Goal: Check status: Verify the current state of an ongoing process or item

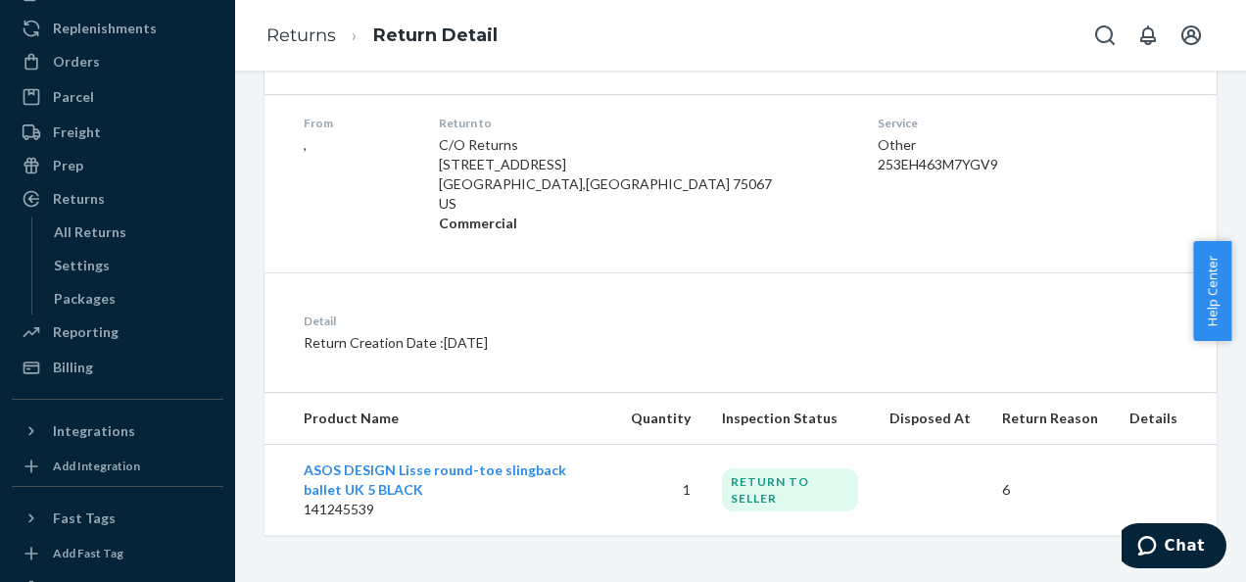
scroll to position [196, 0]
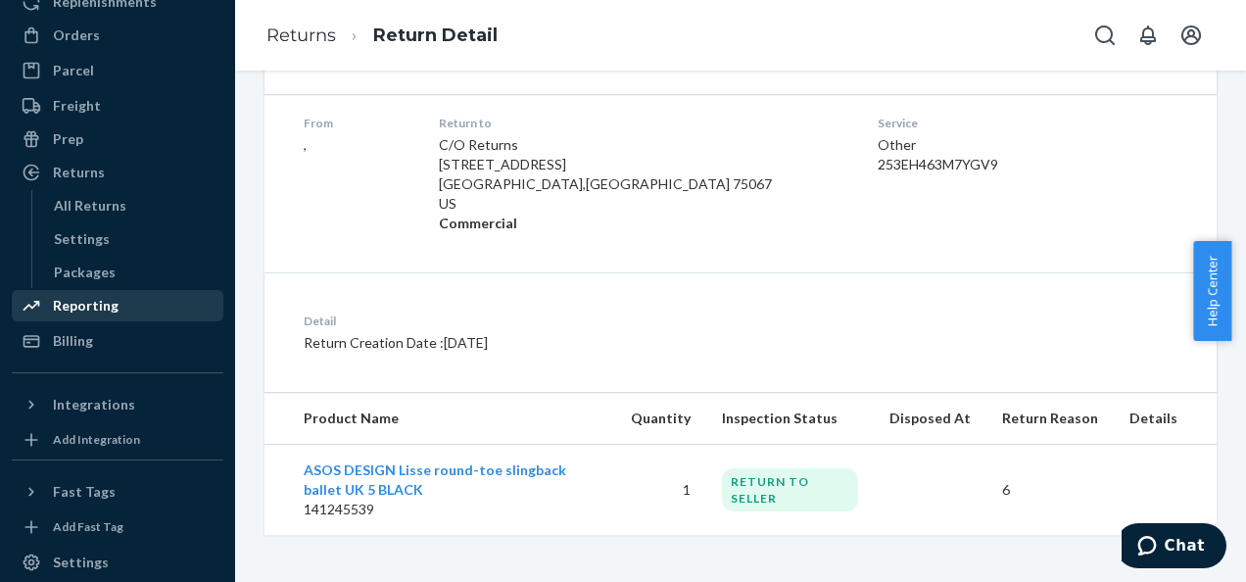
click at [85, 306] on div "Reporting" at bounding box center [86, 306] width 66 height 20
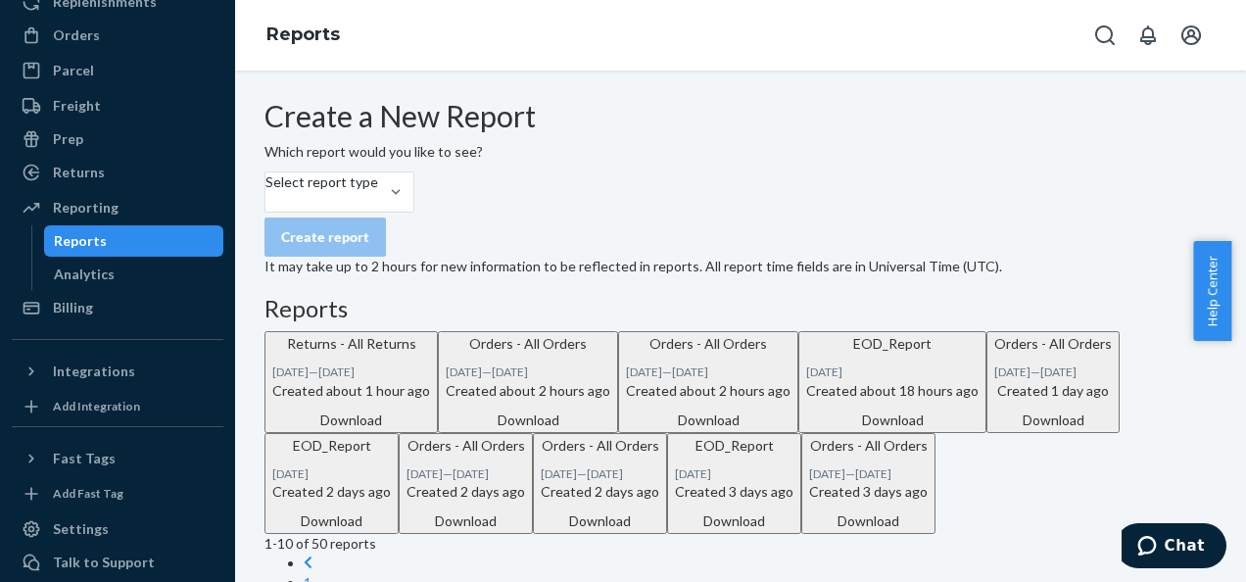
click at [696, 276] on p "It may take up to 2 hours for new information to be reflected in reports. All r…" at bounding box center [740, 267] width 952 height 20
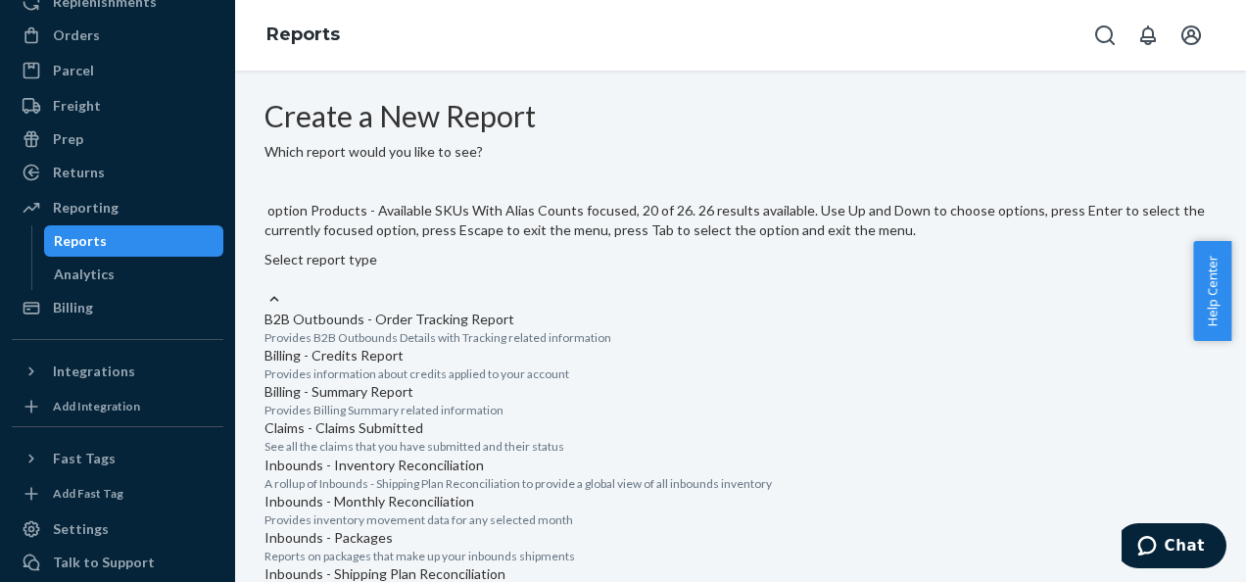
scroll to position [1902, 0]
click at [266, 289] on input "option Returns - All Returns focused, 26 of 26. 26 results available. Use Up an…" at bounding box center [265, 279] width 2 height 20
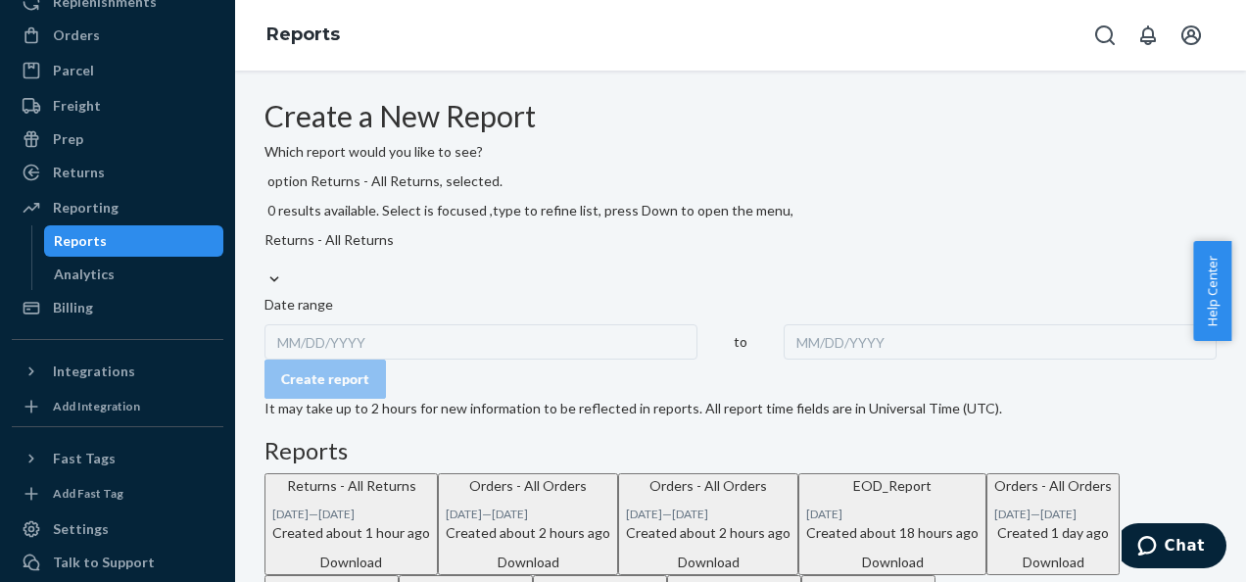
click at [357, 324] on div "MM/DD/YYYY" at bounding box center [480, 341] width 433 height 35
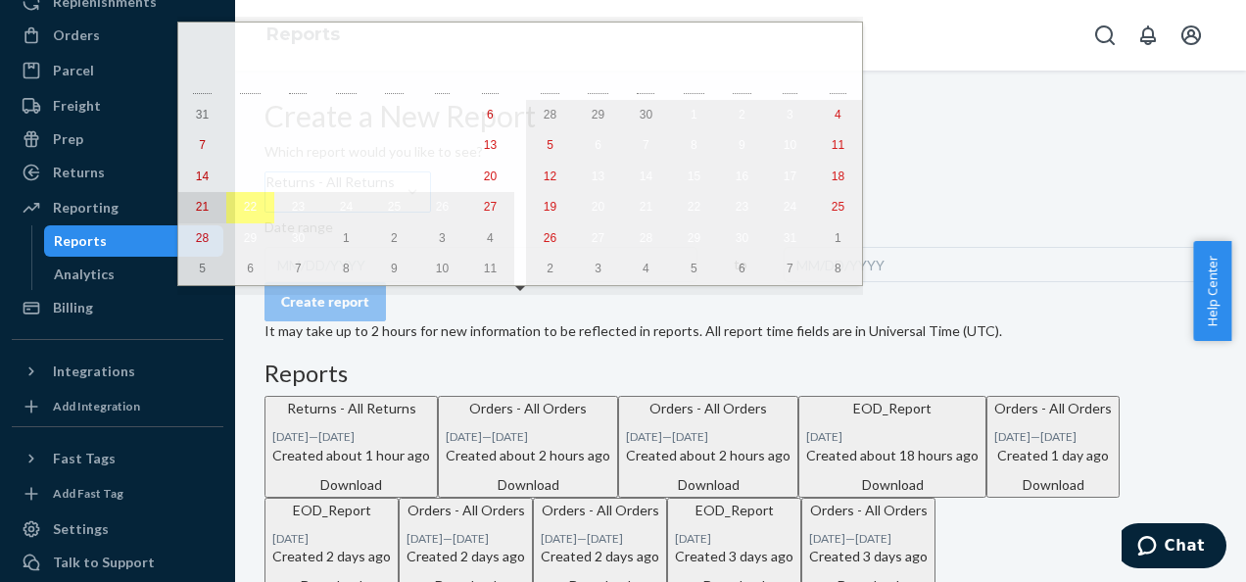
click at [206, 209] on button "21" at bounding box center [202, 207] width 48 height 31
click at [244, 210] on button "22" at bounding box center [250, 207] width 48 height 31
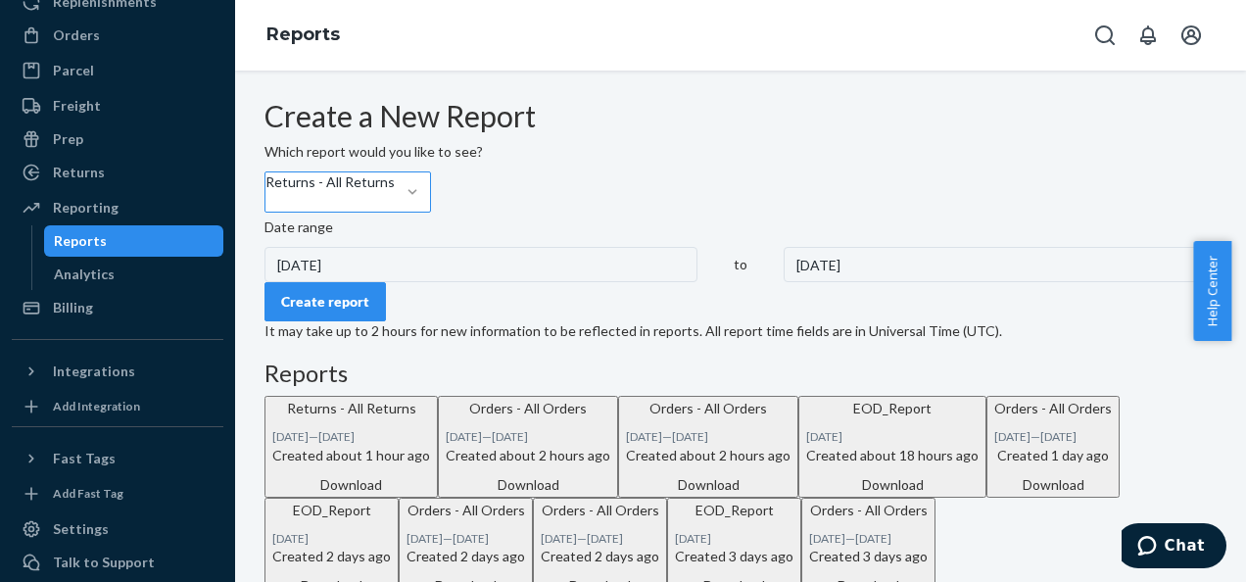
click at [335, 312] on div "Create report" at bounding box center [325, 302] width 88 height 20
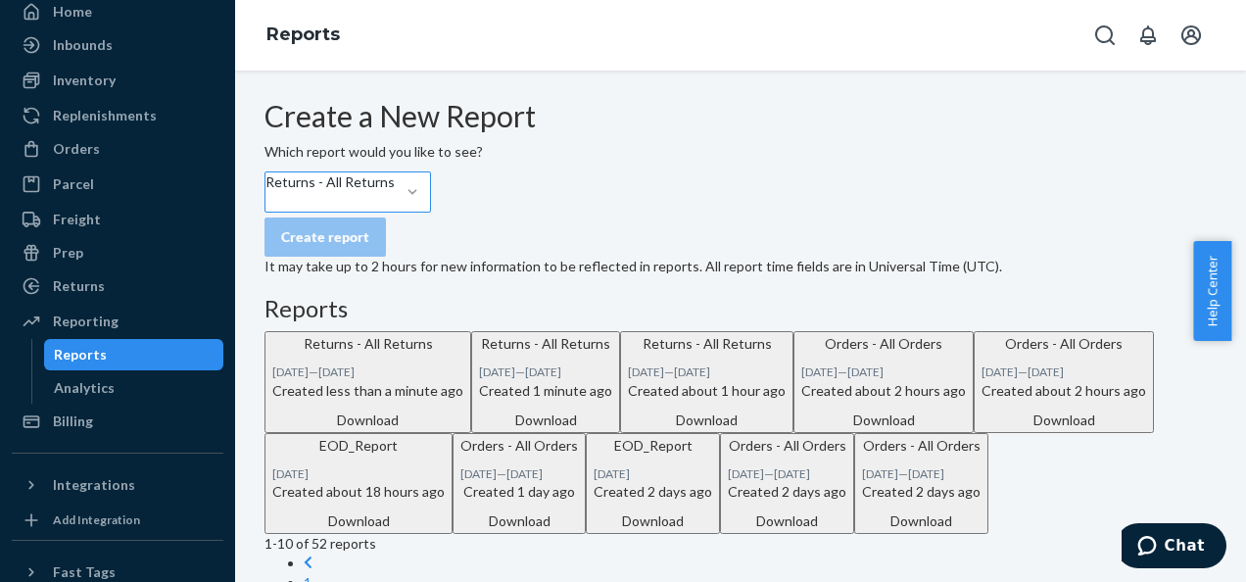
scroll to position [0, 0]
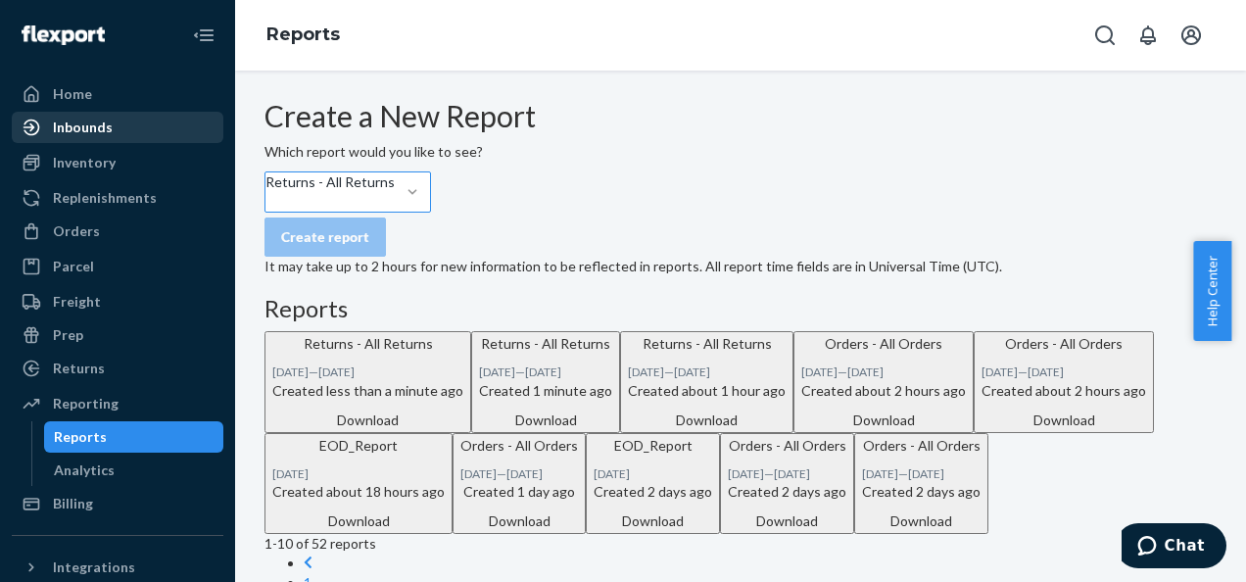
click at [58, 120] on div "Inbounds" at bounding box center [83, 128] width 60 height 20
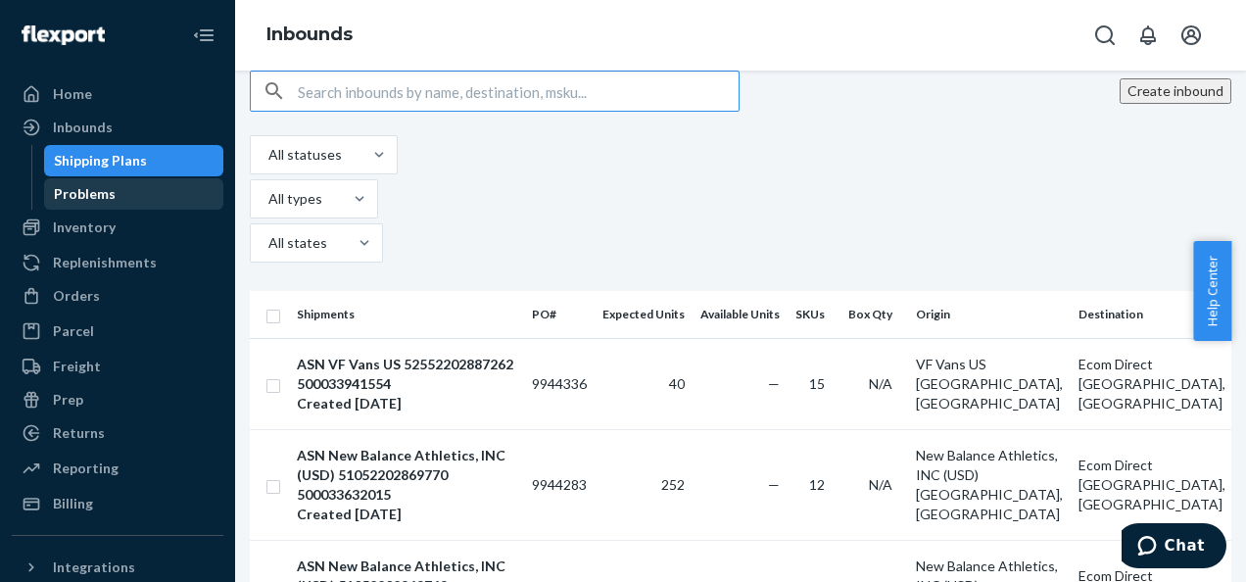
click at [88, 185] on div "Problems" at bounding box center [85, 194] width 62 height 20
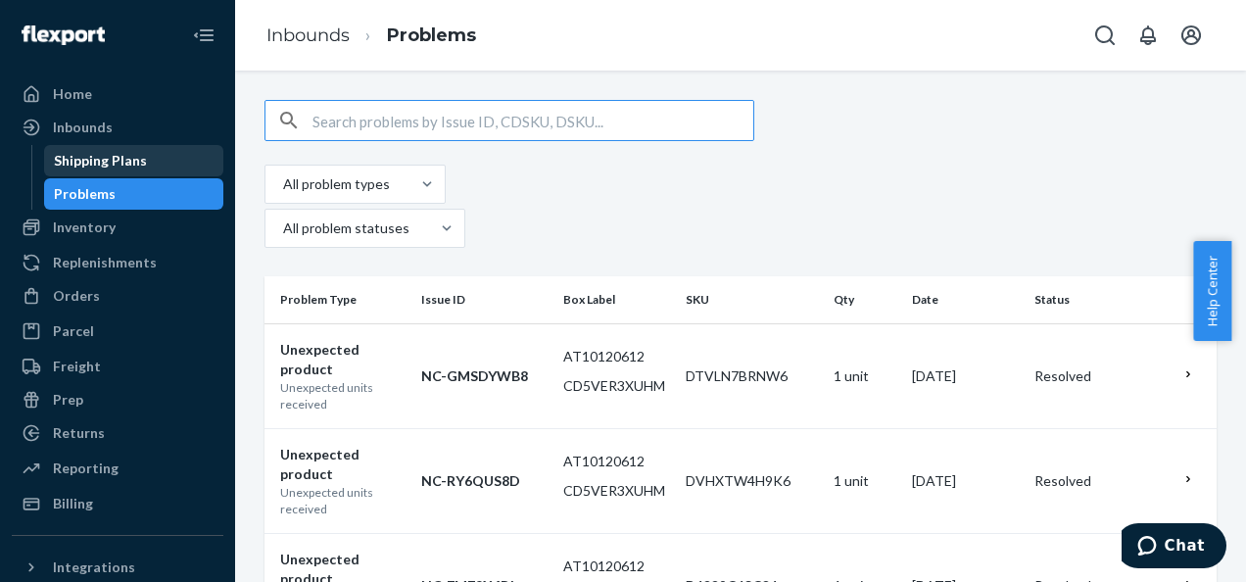
click at [123, 164] on div "Shipping Plans" at bounding box center [100, 161] width 93 height 20
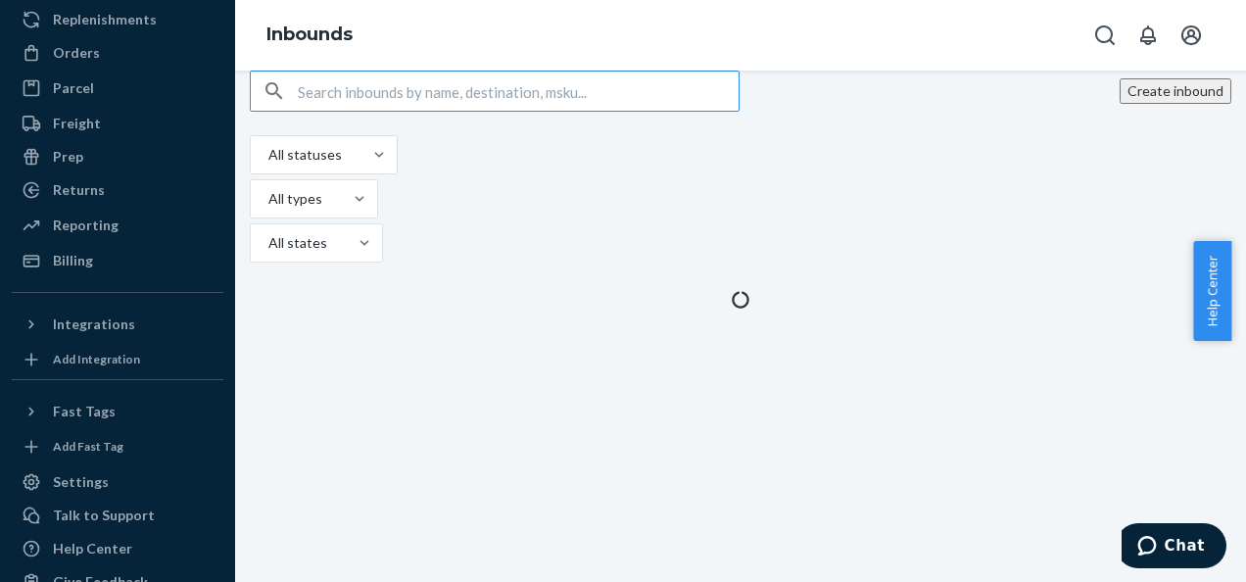
scroll to position [281, 0]
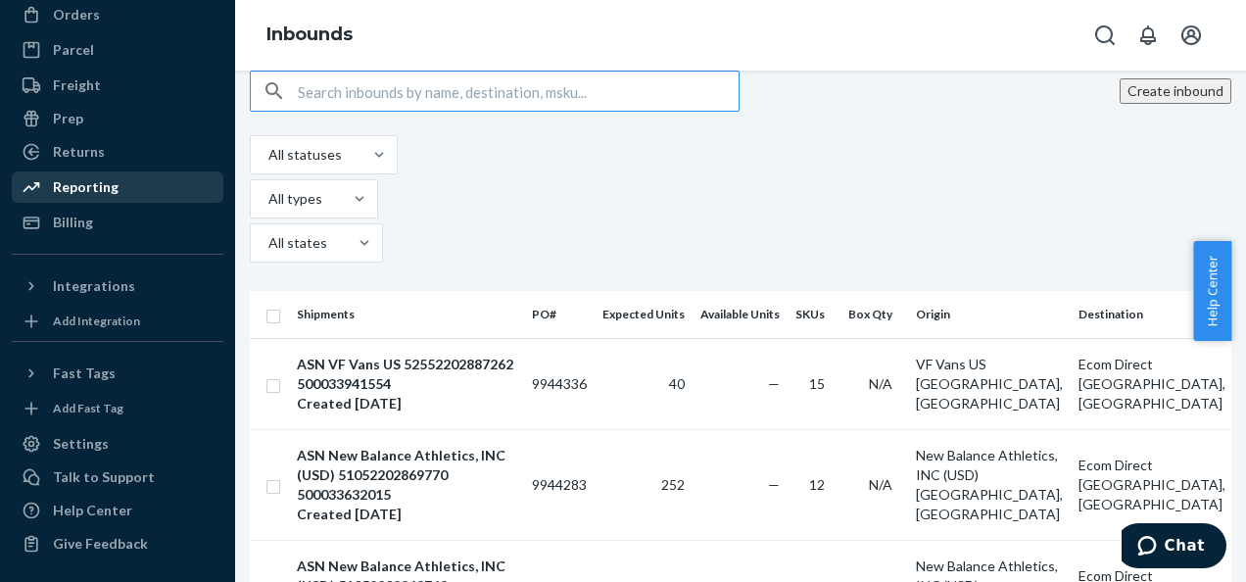
click at [80, 184] on div "Reporting" at bounding box center [86, 187] width 66 height 20
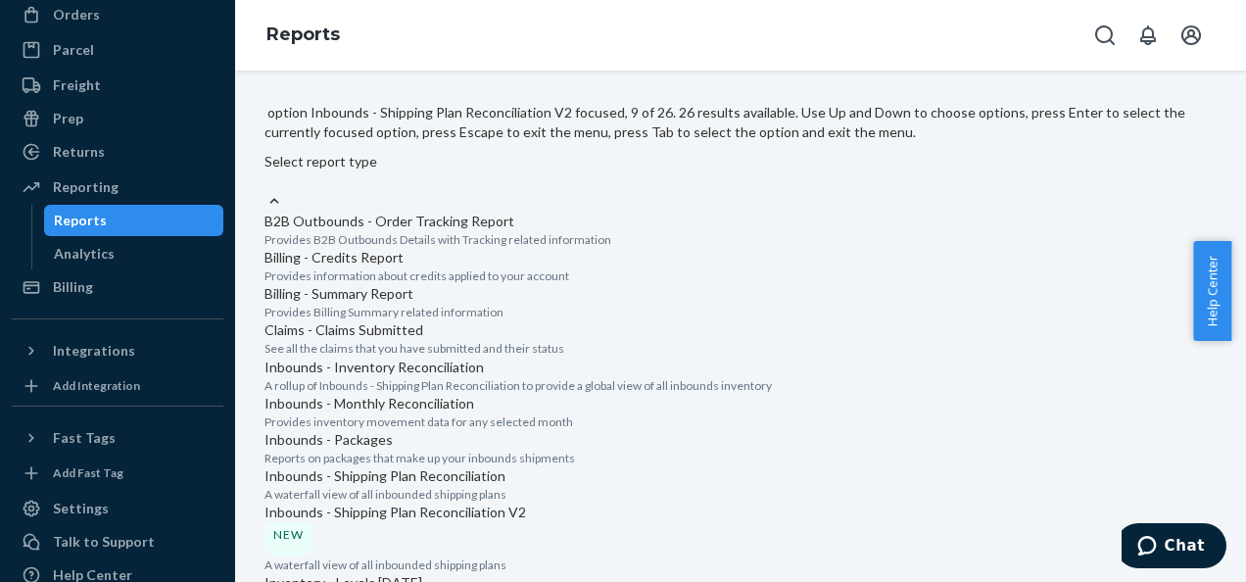
scroll to position [588, 0]
click at [463, 503] on p "Inbounds - Shipping Plan Reconciliation V2" at bounding box center [740, 513] width 952 height 20
click at [266, 191] on input "option Inbounds - Shipping Plan Reconciliation V2 focused, 9 of 26. 26 results …" at bounding box center [265, 181] width 2 height 20
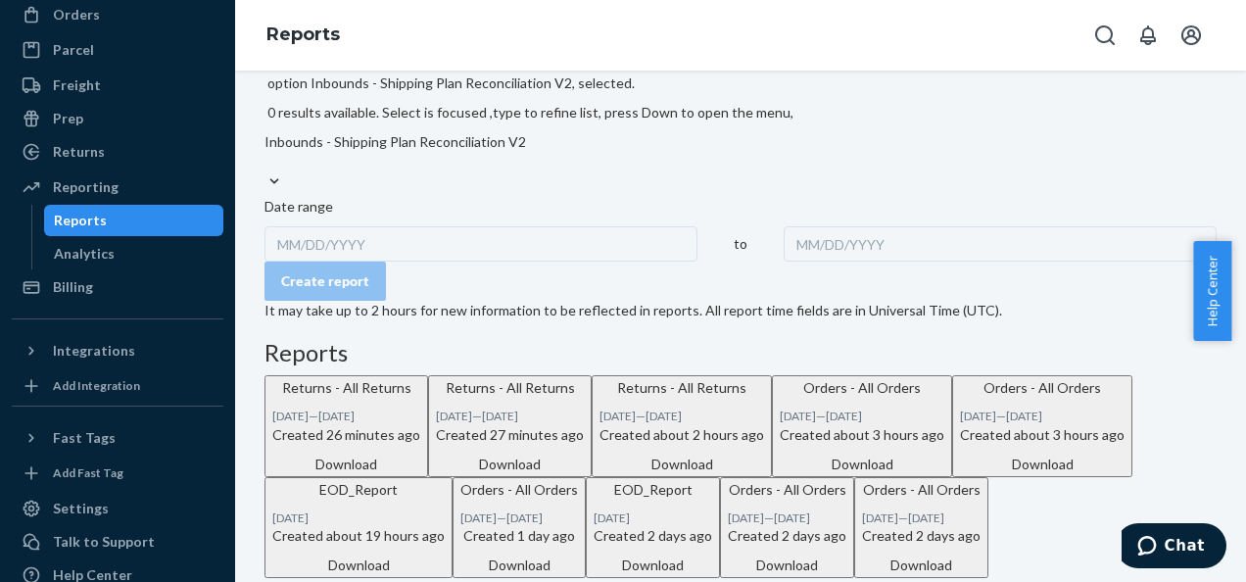
click at [345, 226] on div "MM/DD/YYYY" at bounding box center [480, 243] width 433 height 35
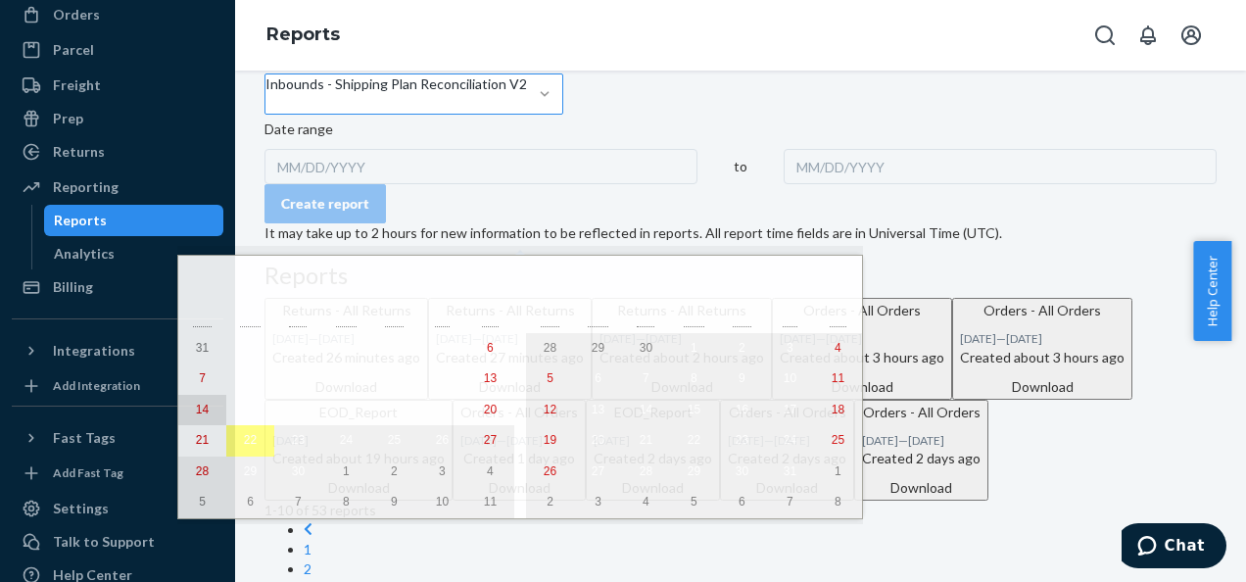
click at [188, 406] on button "14" at bounding box center [202, 410] width 48 height 31
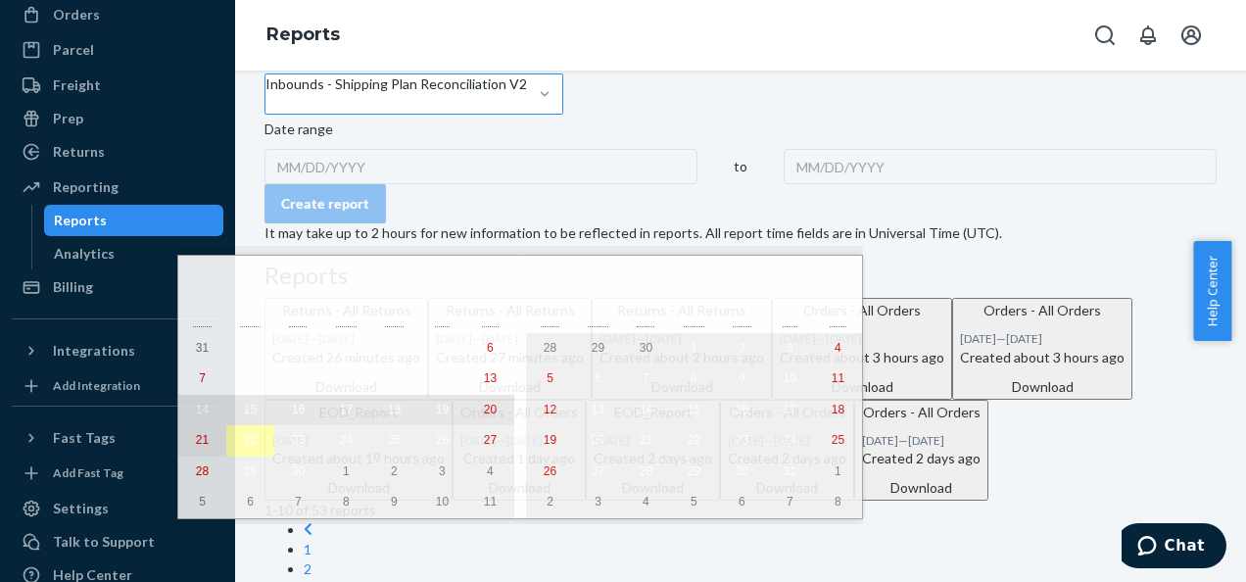
click at [244, 443] on abbr "22" at bounding box center [250, 440] width 13 height 14
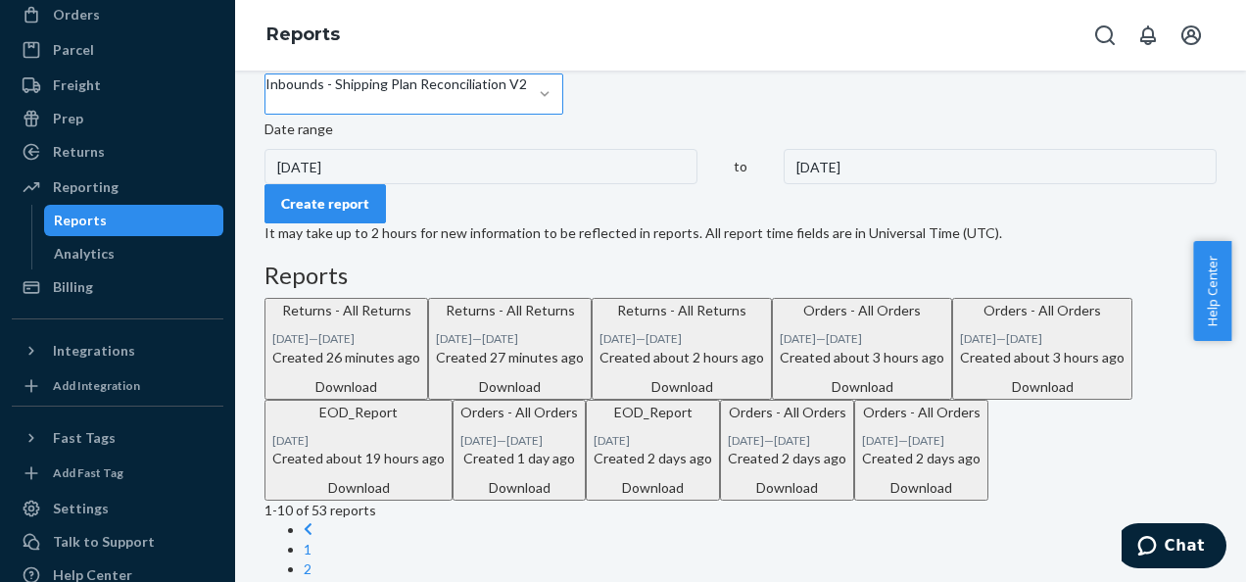
click at [373, 223] on button "Create report" at bounding box center [324, 203] width 121 height 39
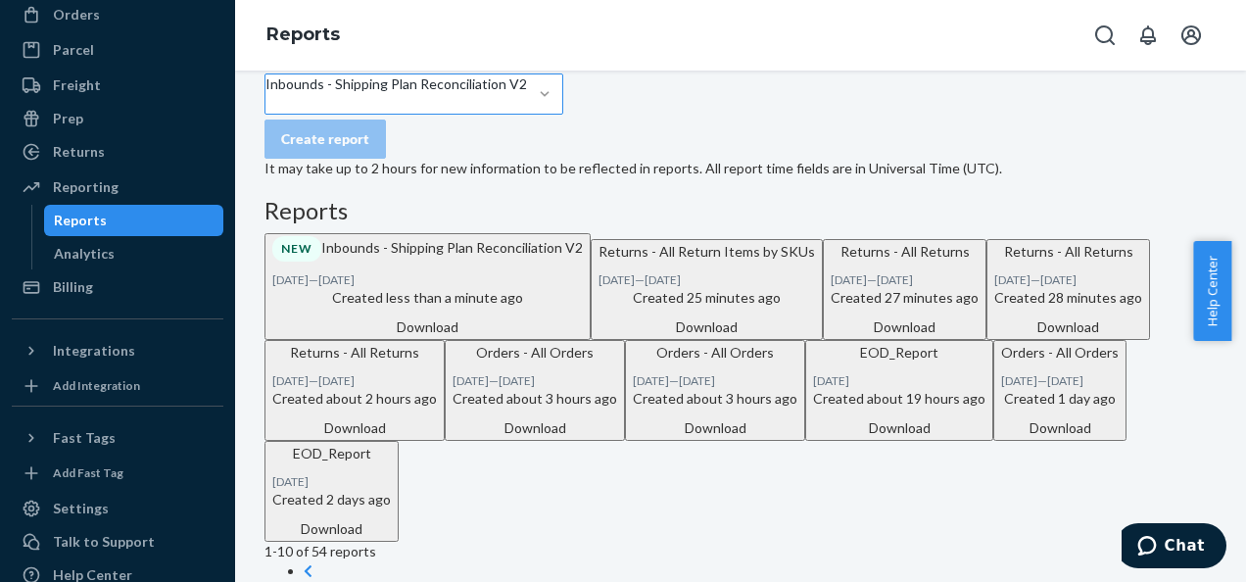
click at [583, 337] on div "Download" at bounding box center [427, 327] width 311 height 20
click at [527, 114] on div "Inbounds - Shipping Plan Reconciliation V2" at bounding box center [396, 93] width 262 height 39
click at [267, 114] on input "Inbounds - Shipping Plan Reconciliation V2" at bounding box center [266, 104] width 2 height 20
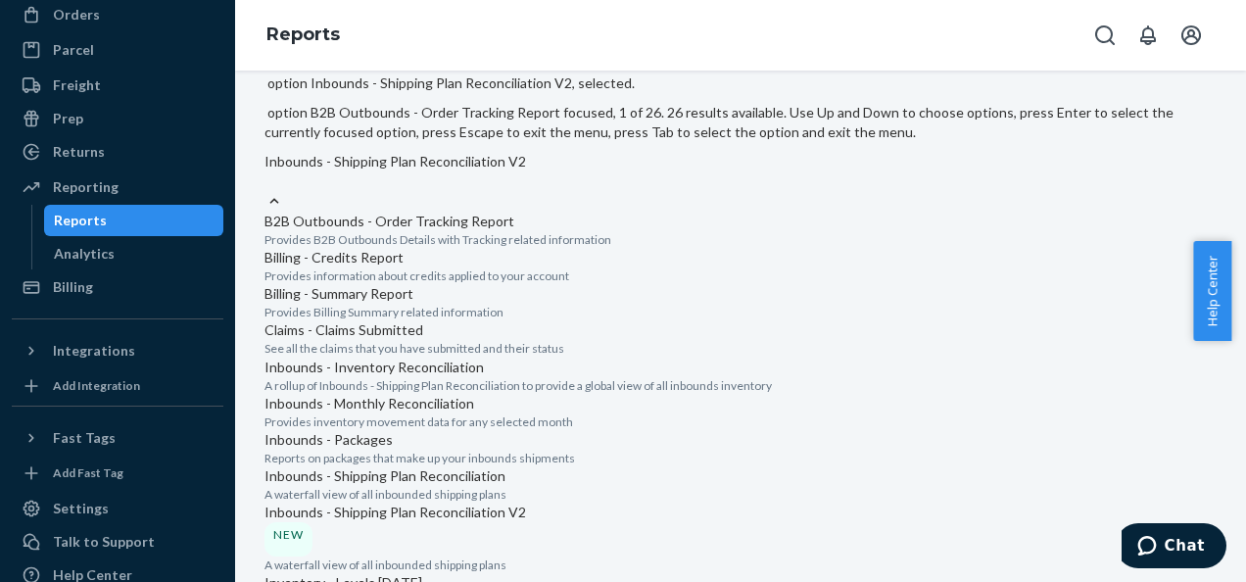
click at [510, 377] on p "A rollup of Inbounds - Shipping Plan Reconciliation to provide a global view of…" at bounding box center [740, 385] width 952 height 17
click at [266, 191] on input "option Inbounds - Shipping Plan Reconciliation V2, selected. option Inbounds - …" at bounding box center [265, 181] width 2 height 20
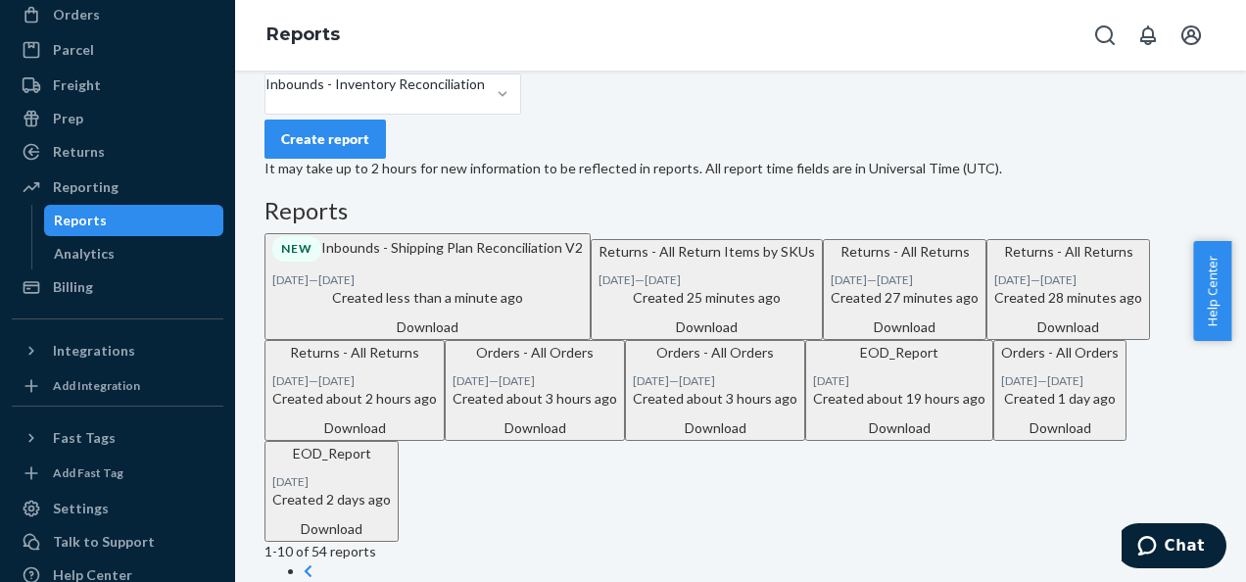
click at [323, 149] on div "Create report" at bounding box center [325, 139] width 88 height 20
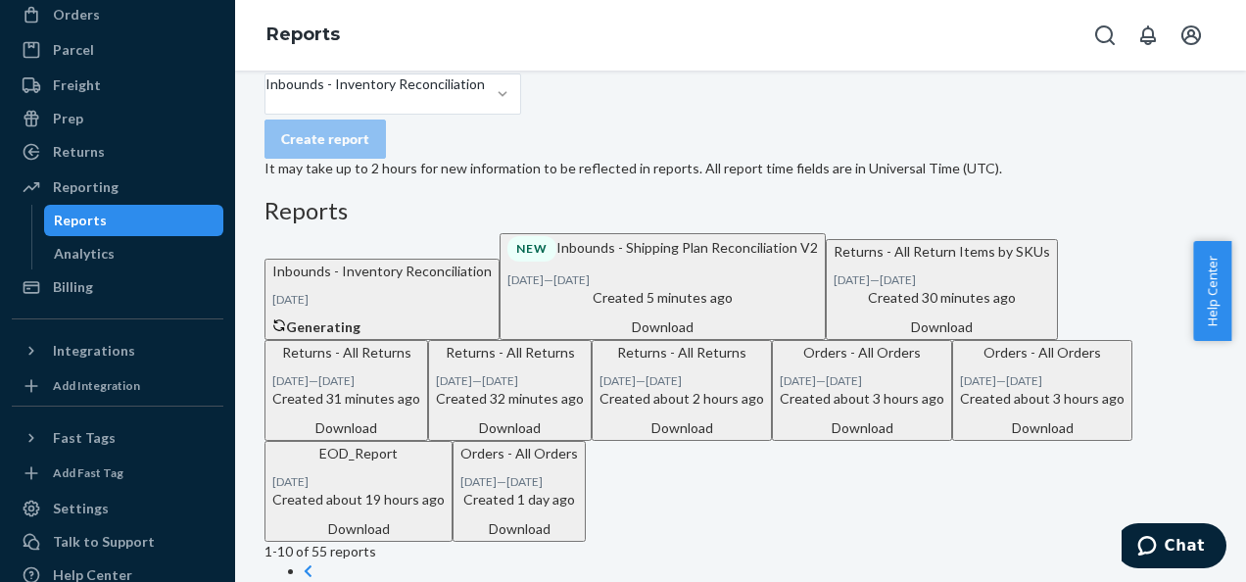
click at [432, 281] on p "Inbounds - Inventory Reconciliation" at bounding box center [381, 272] width 219 height 20
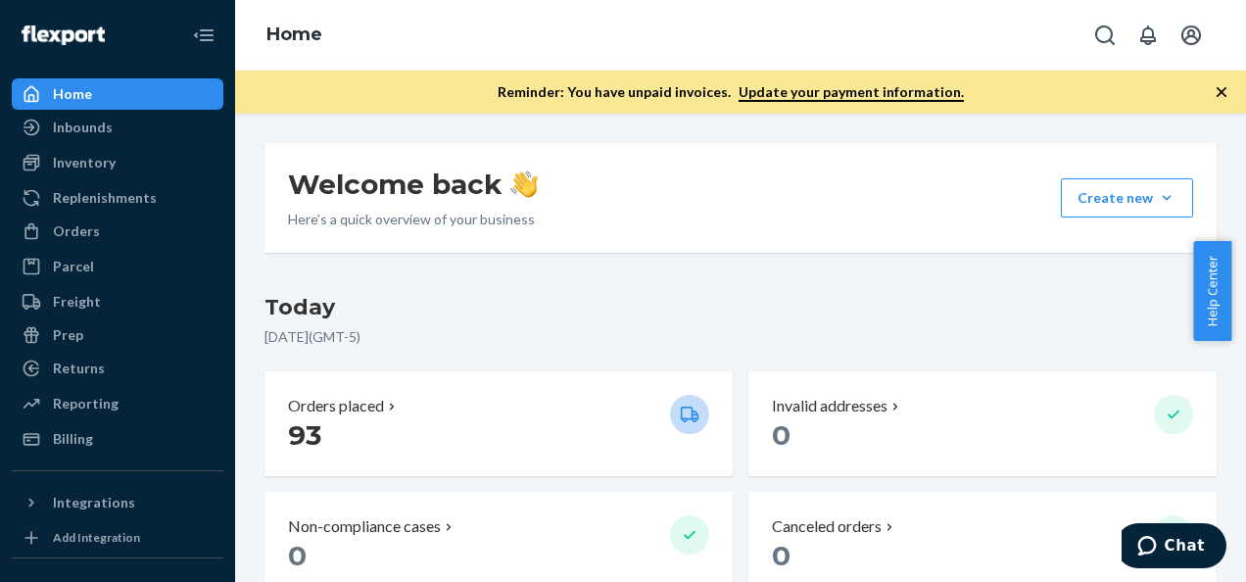
click at [1219, 88] on icon "button" at bounding box center [1222, 92] width 10 height 10
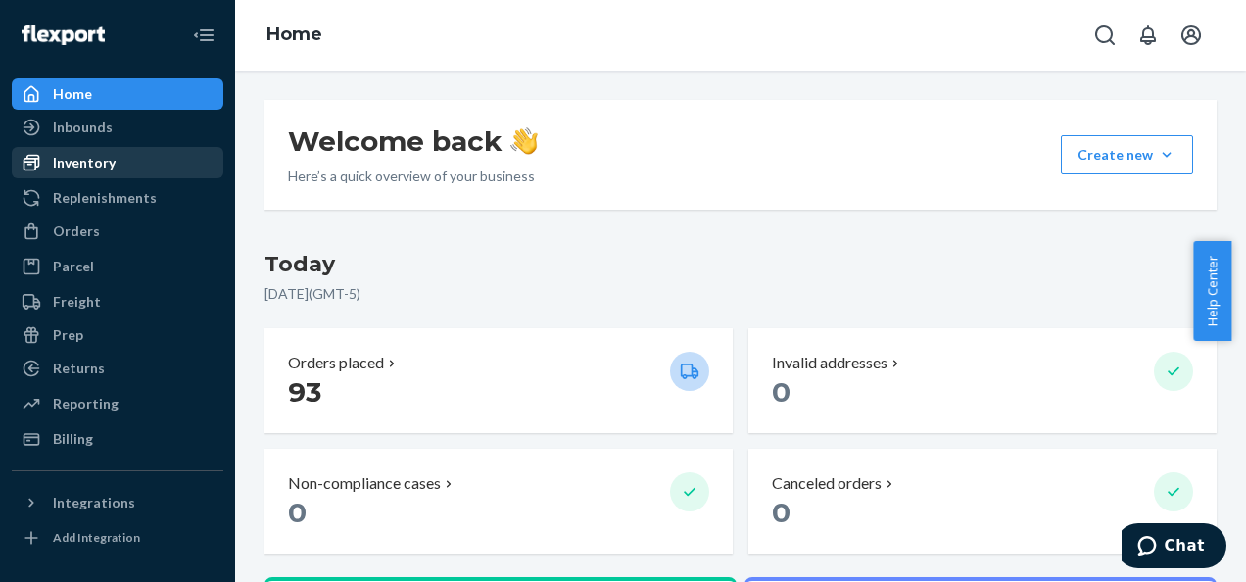
click at [75, 171] on div "Inventory" at bounding box center [84, 163] width 63 height 20
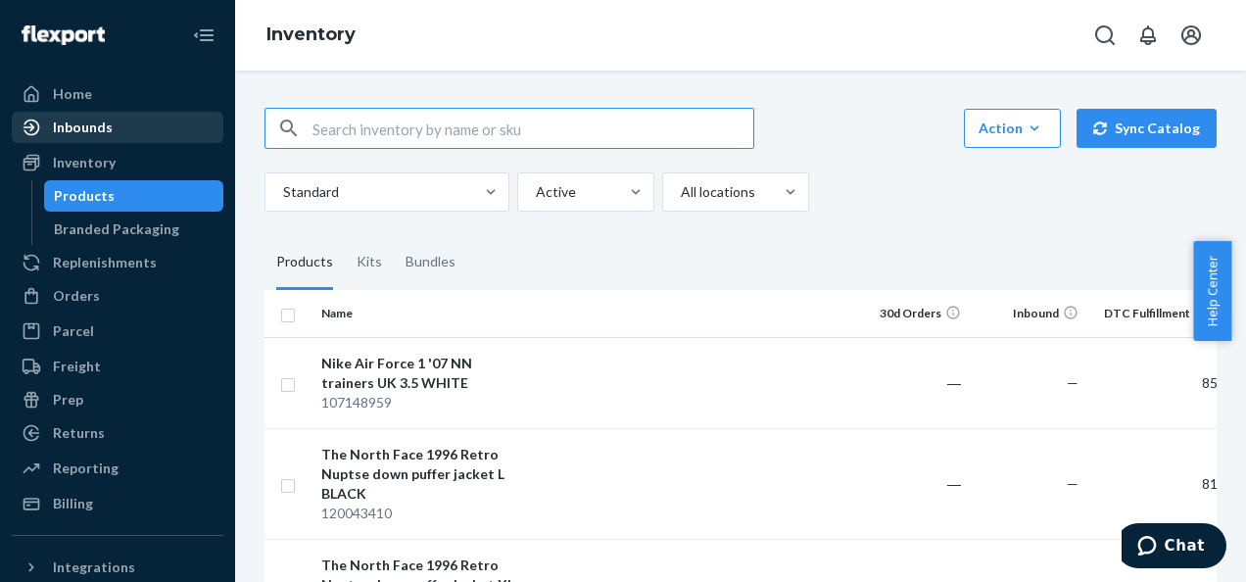
click at [96, 126] on div "Inbounds" at bounding box center [83, 128] width 60 height 20
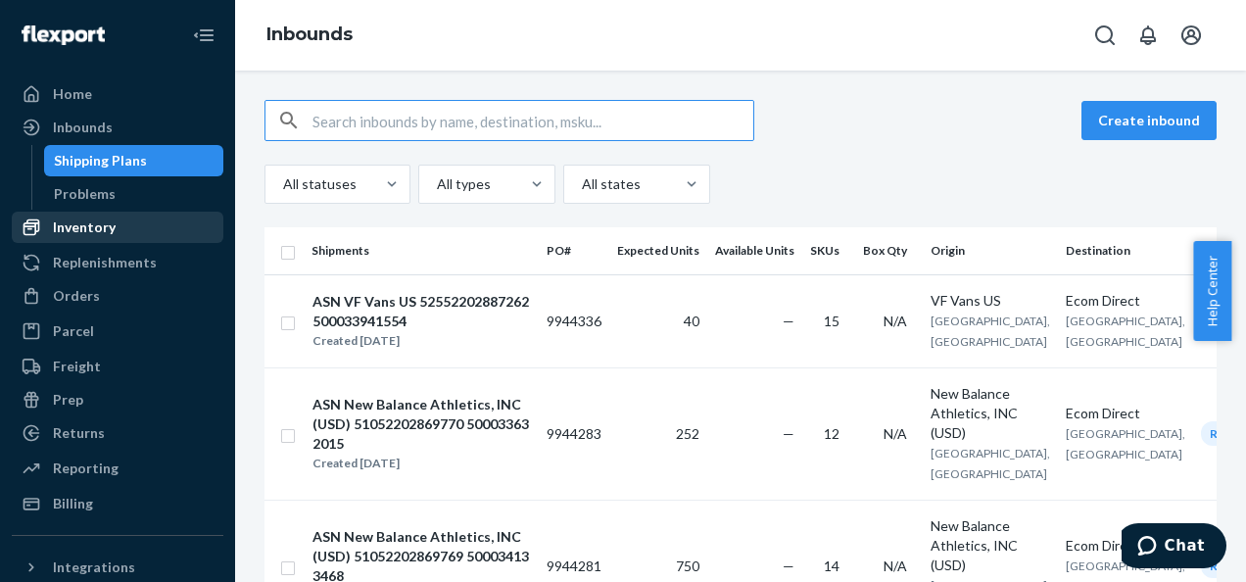
click at [57, 216] on div "Inventory" at bounding box center [118, 227] width 208 height 27
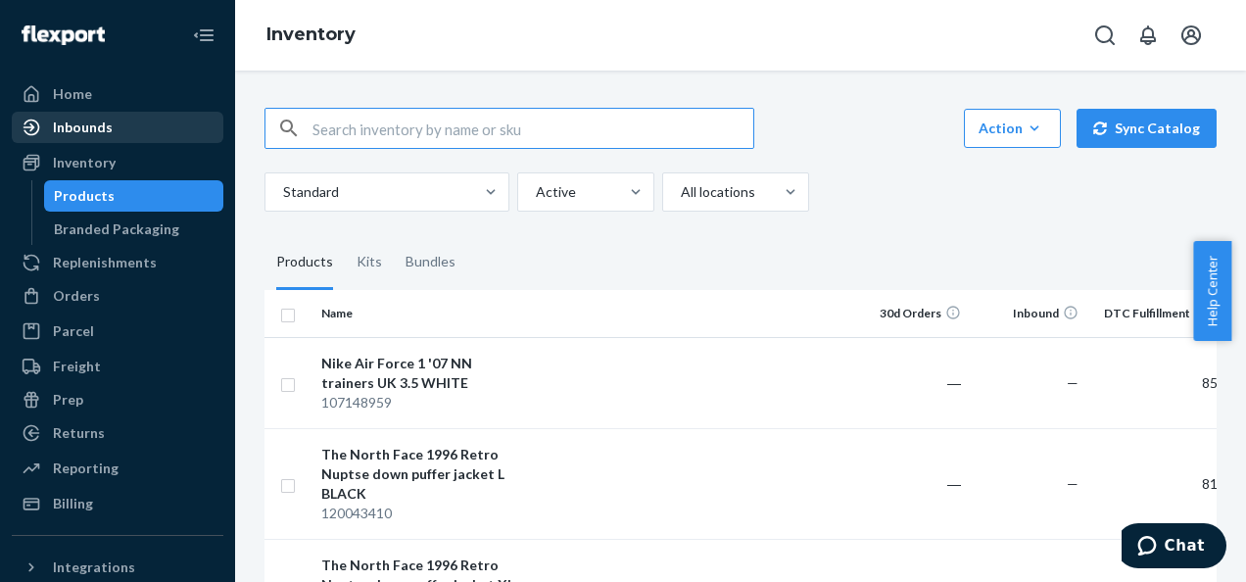
click at [98, 130] on div "Inbounds" at bounding box center [83, 128] width 60 height 20
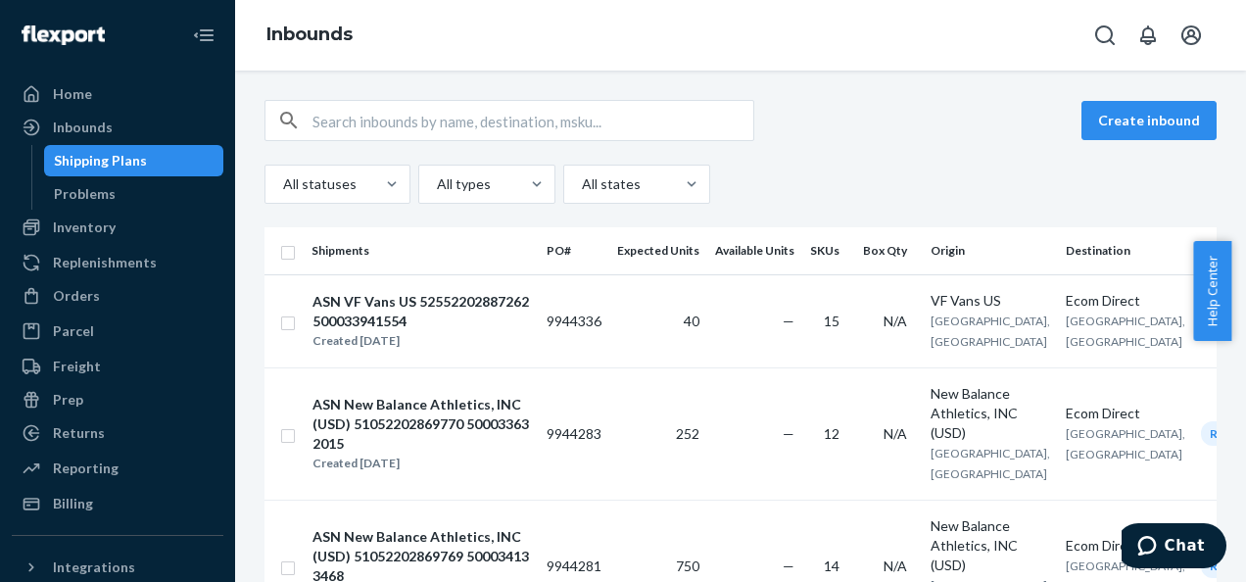
click at [1245, 327] on html "Home Inbounds Shipping Plans Problems Inventory Products Branded Packaging Repl…" at bounding box center [623, 291] width 1246 height 582
click at [98, 230] on div "Inventory" at bounding box center [84, 227] width 63 height 20
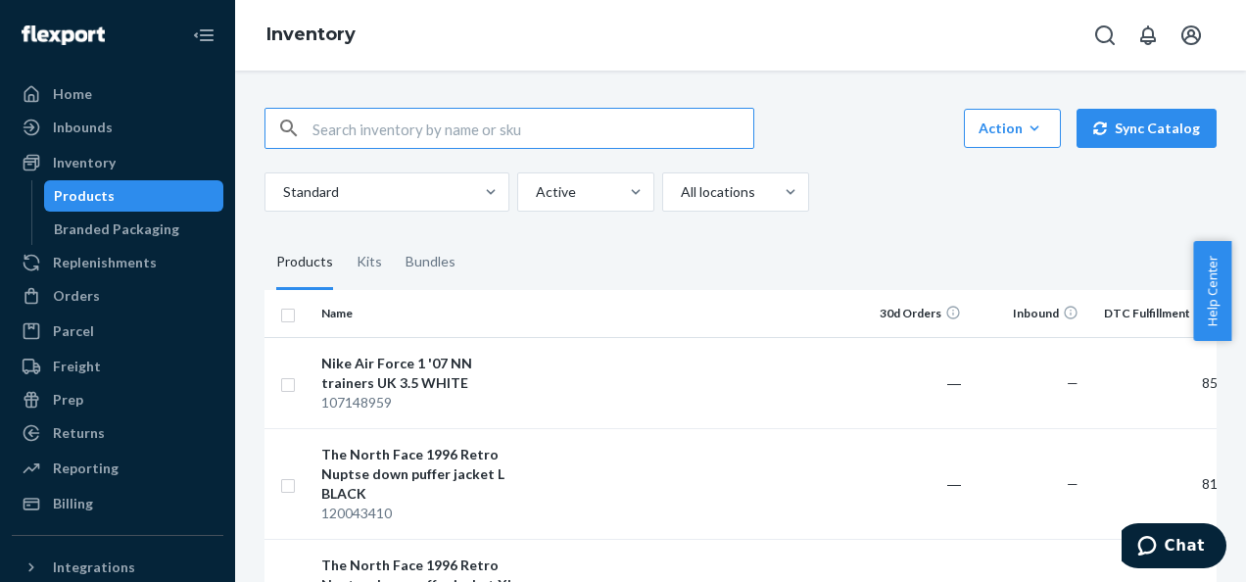
click at [927, 156] on div "Action Create product Create kit or bundle Bulk create products Bulk update pro…" at bounding box center [740, 160] width 952 height 104
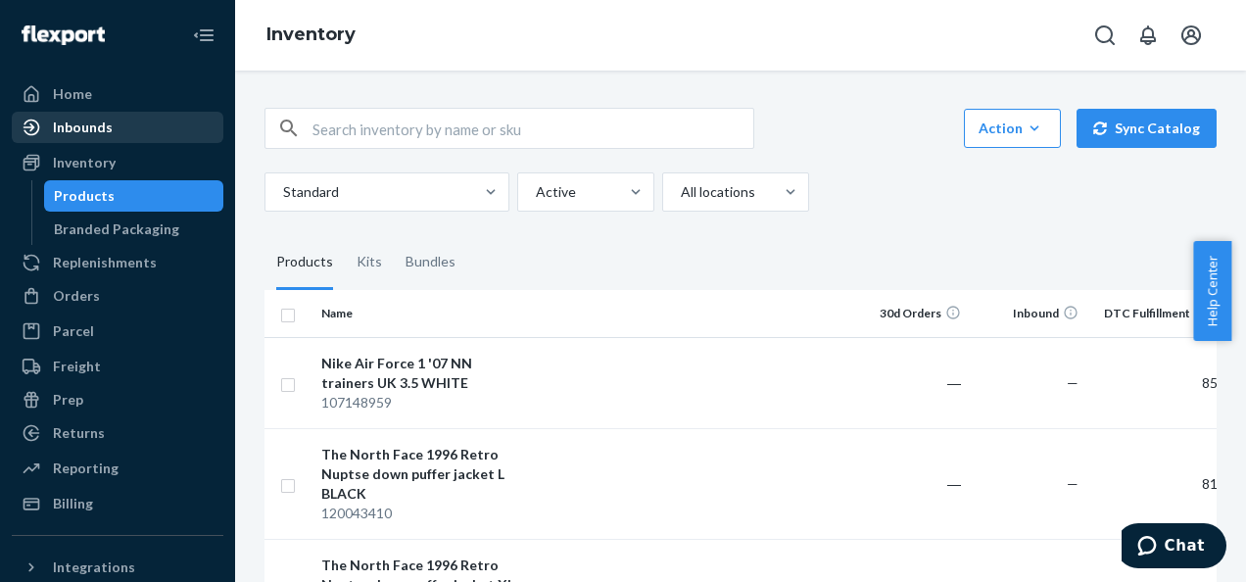
click at [95, 121] on div "Inbounds" at bounding box center [83, 128] width 60 height 20
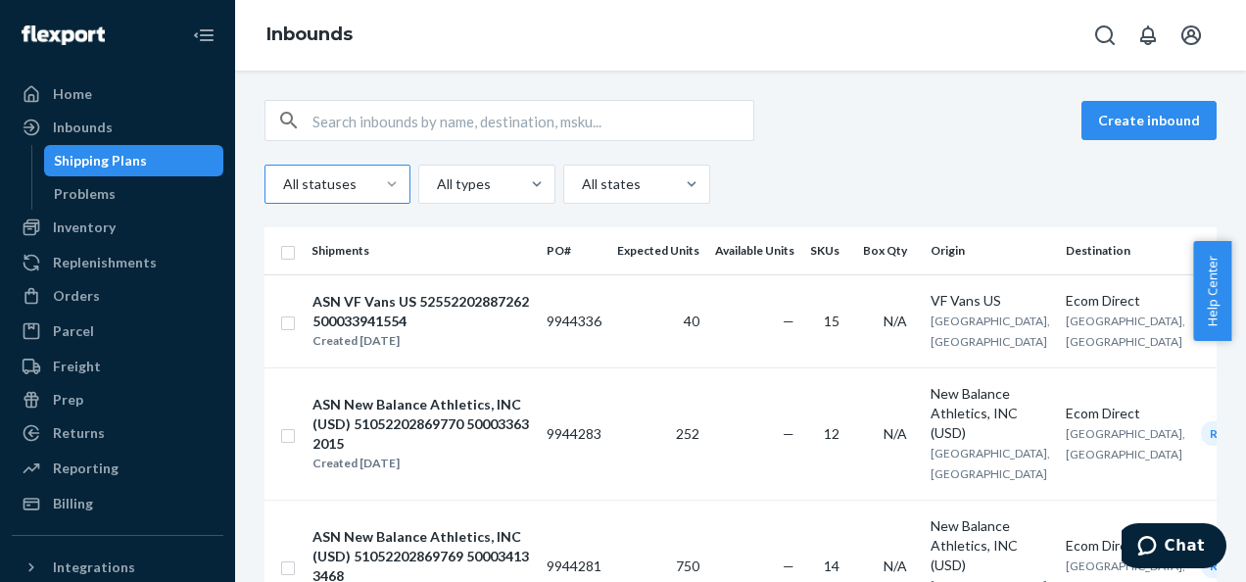
click at [854, 151] on div "Create inbound All statuses All types All states" at bounding box center [740, 152] width 952 height 104
click at [922, 165] on div "All statuses All types All states" at bounding box center [740, 184] width 952 height 39
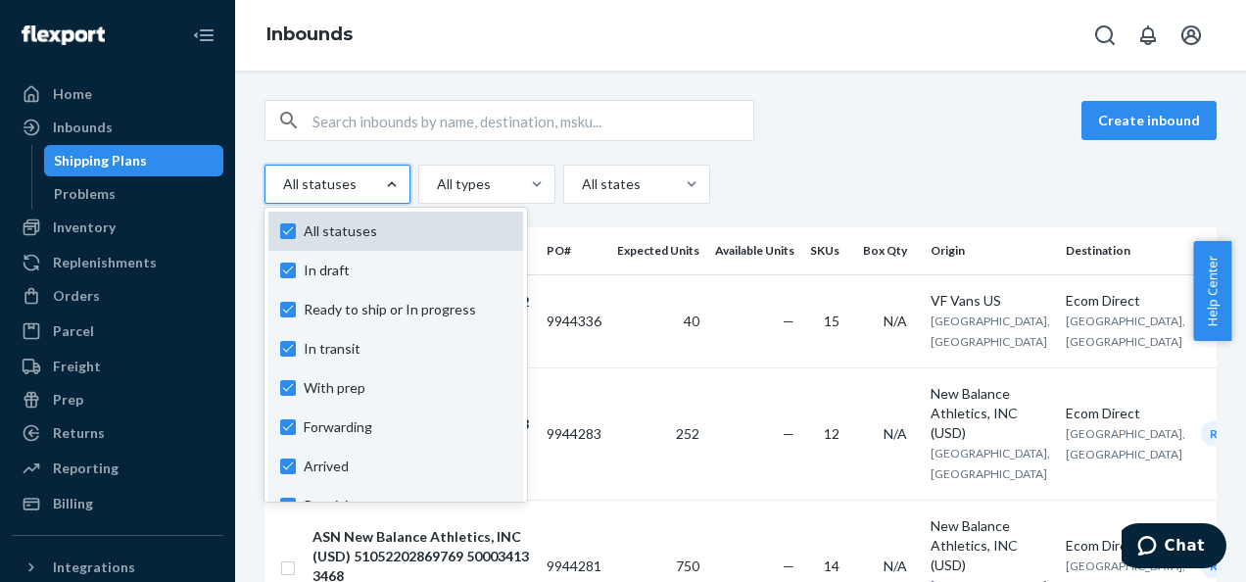
click at [369, 225] on span "All statuses" at bounding box center [408, 231] width 208 height 20
checkbox input "false"
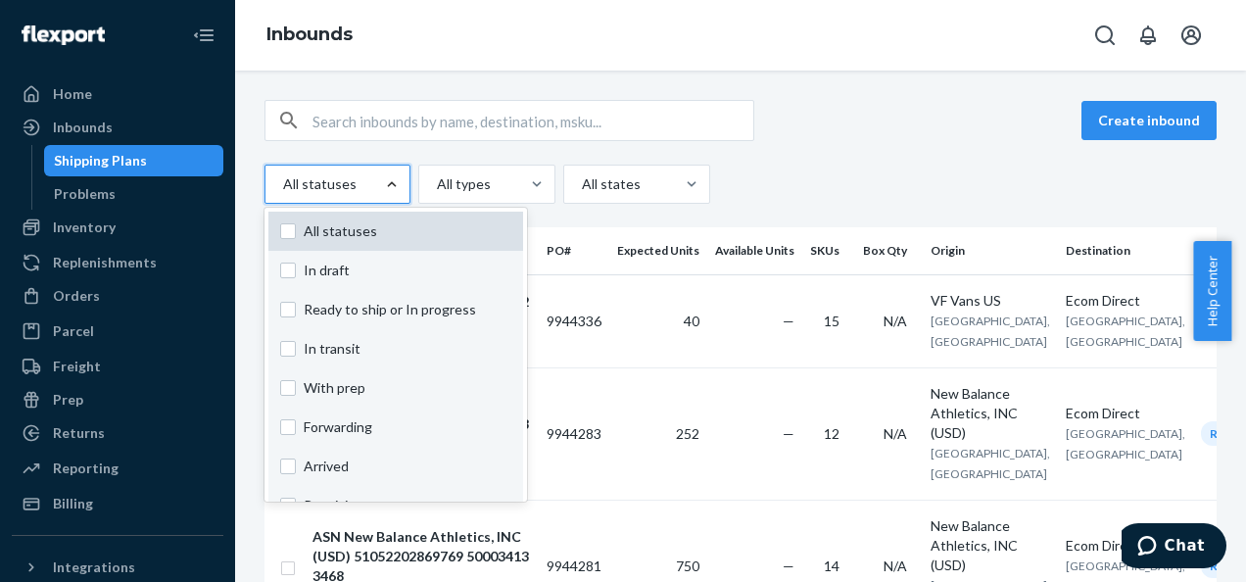
checkbox input "false"
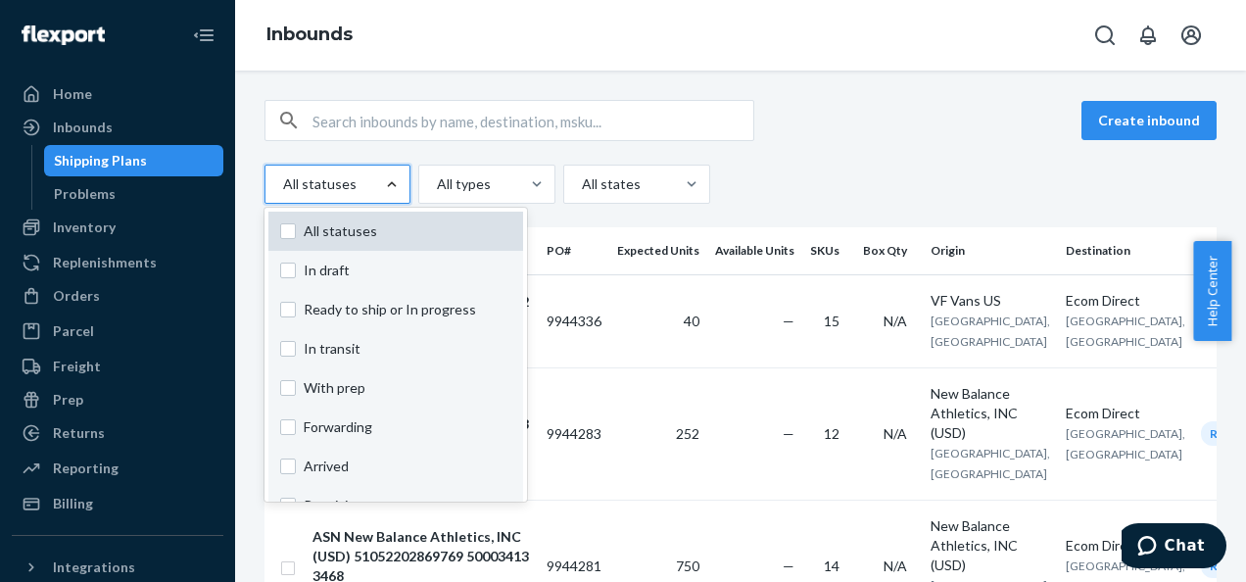
checkbox input "false"
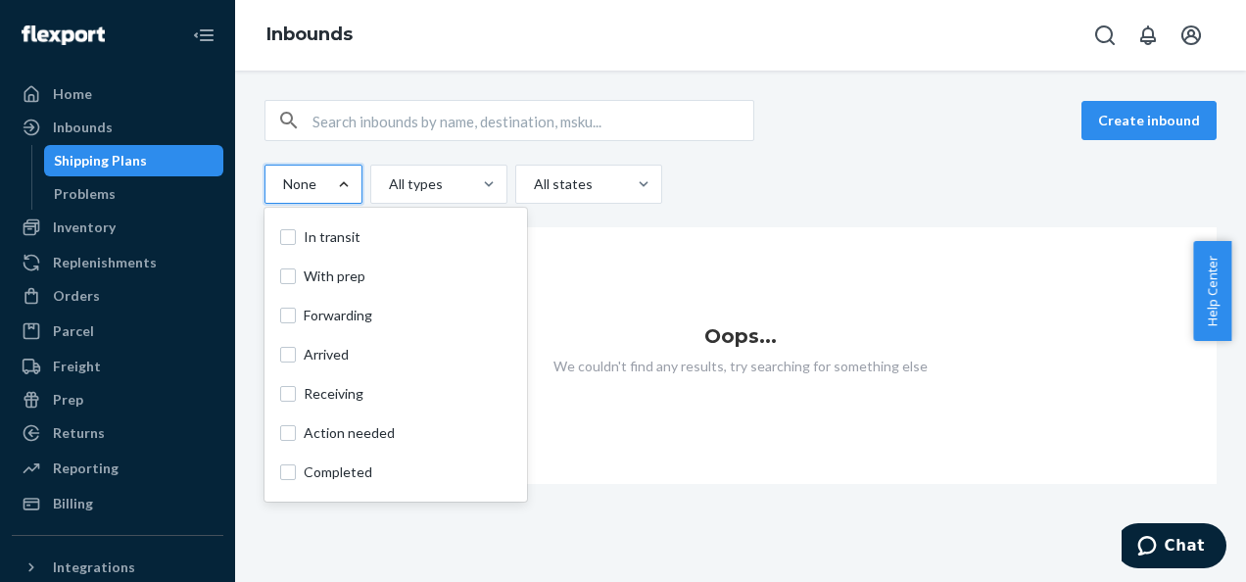
scroll to position [145, 0]
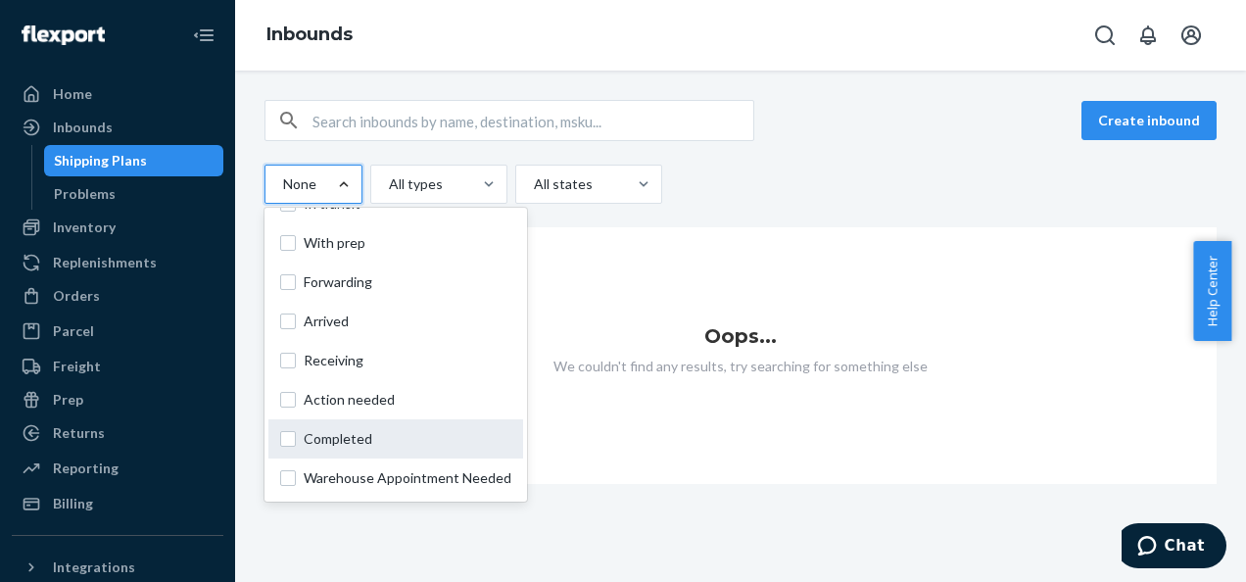
click at [297, 441] on label "Completed" at bounding box center [395, 439] width 231 height 20
checkbox input "true"
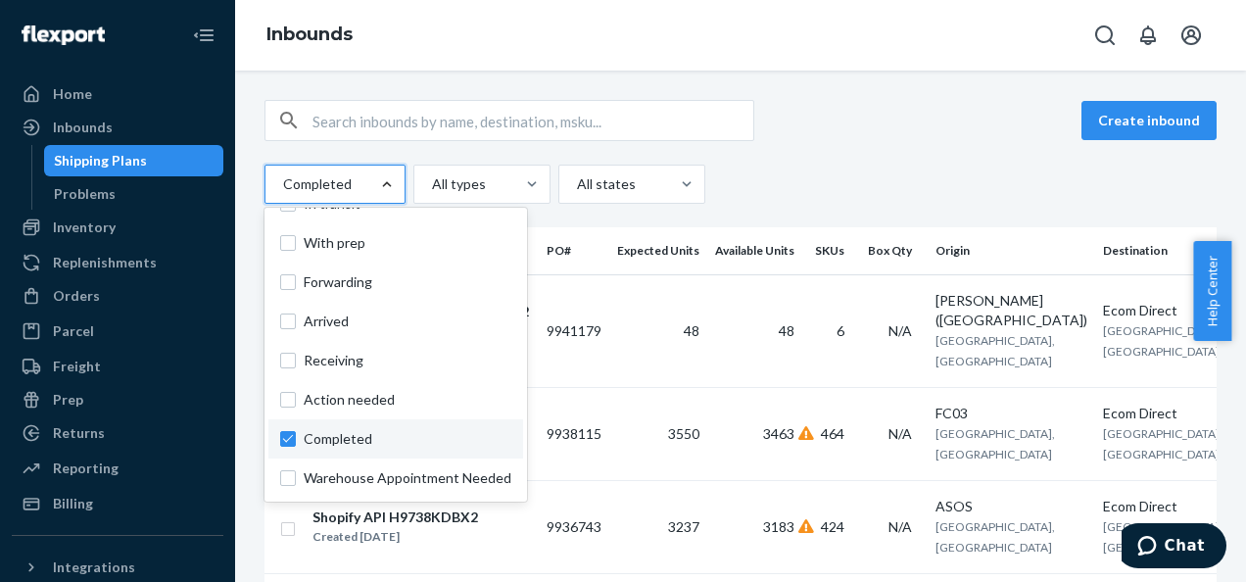
click at [873, 129] on div "Create inbound" at bounding box center [740, 120] width 952 height 41
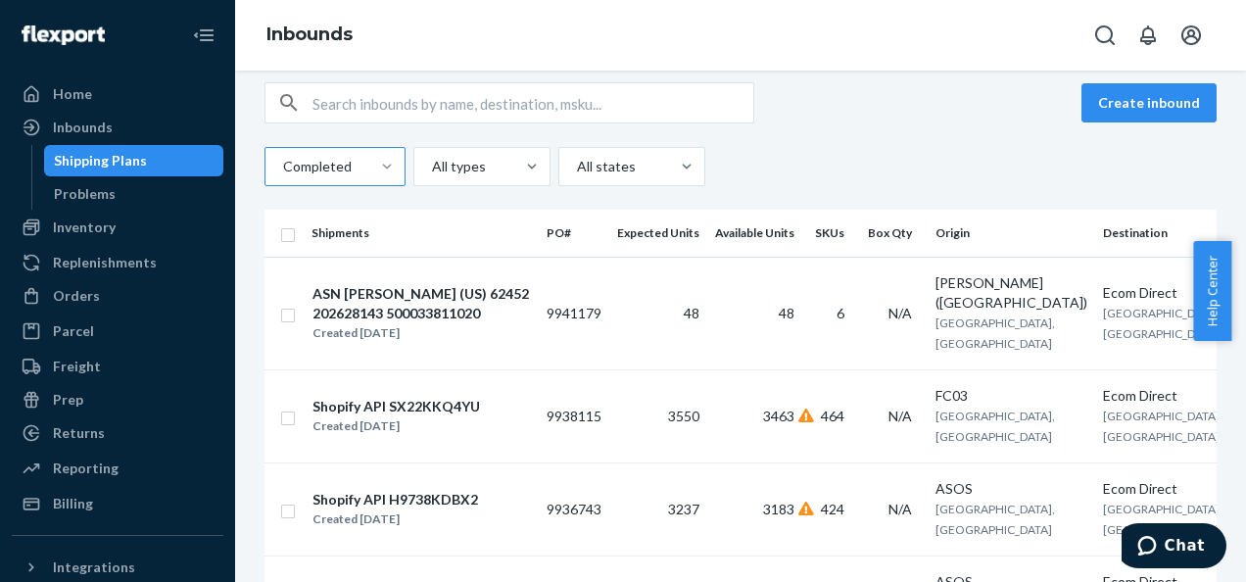
scroll to position [0, 0]
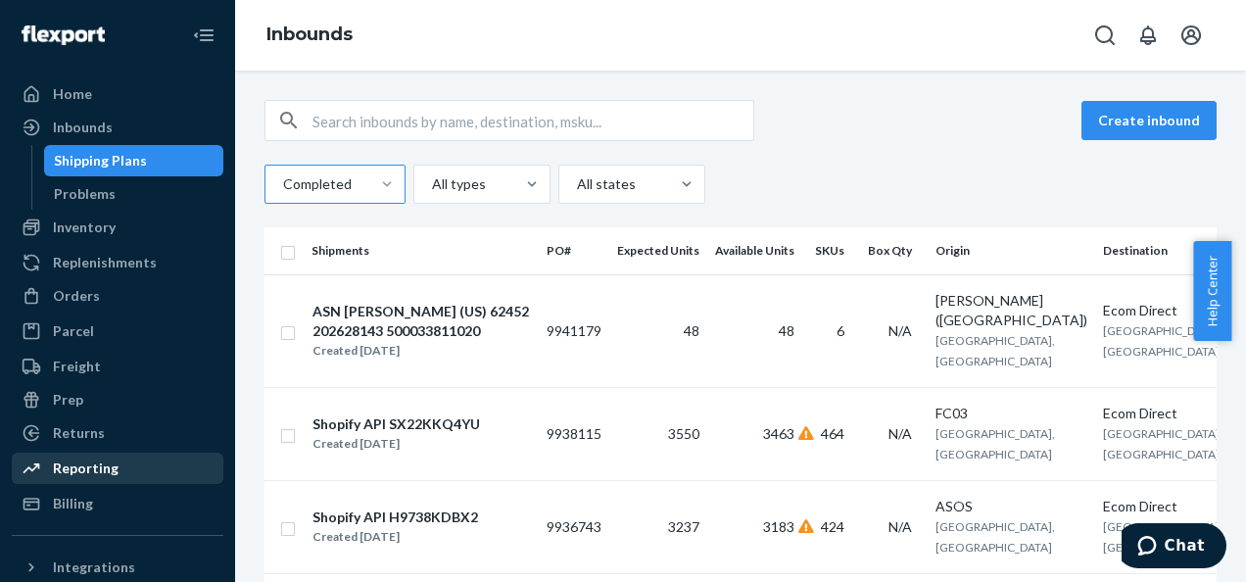
click at [121, 470] on div "Reporting" at bounding box center [118, 468] width 208 height 27
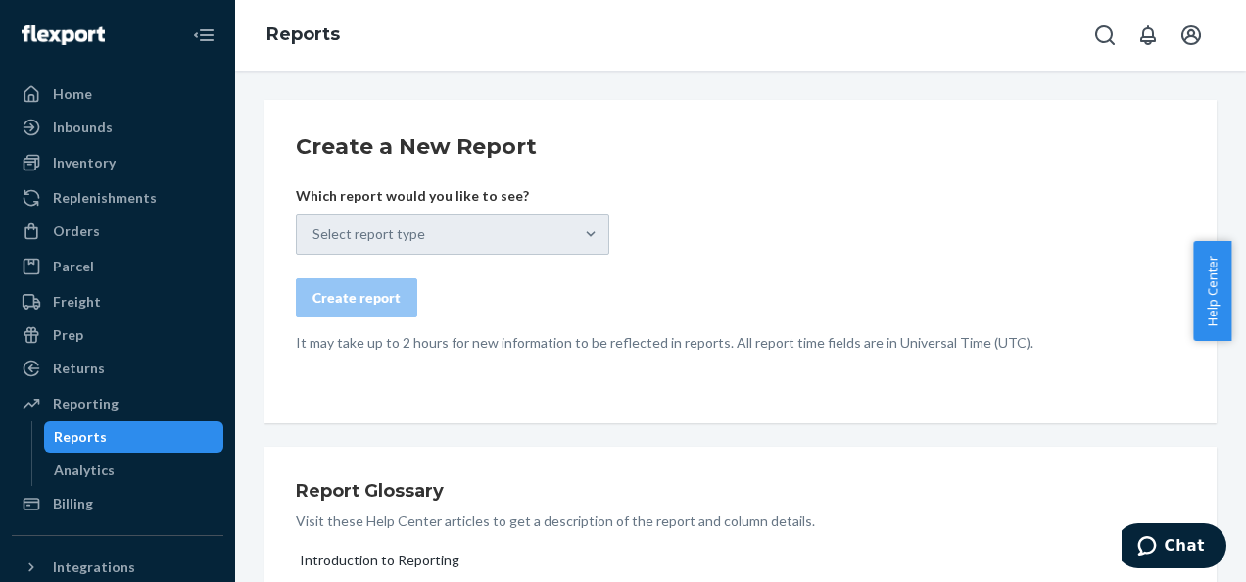
click at [592, 234] on div "Select report type" at bounding box center [452, 234] width 313 height 41
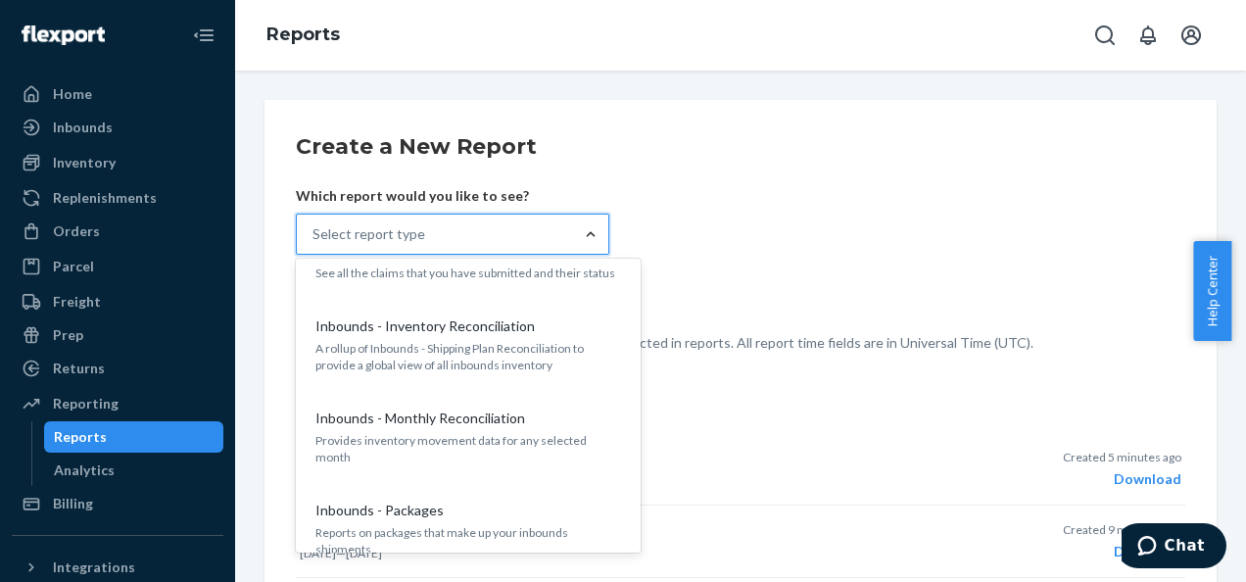
scroll to position [329, 0]
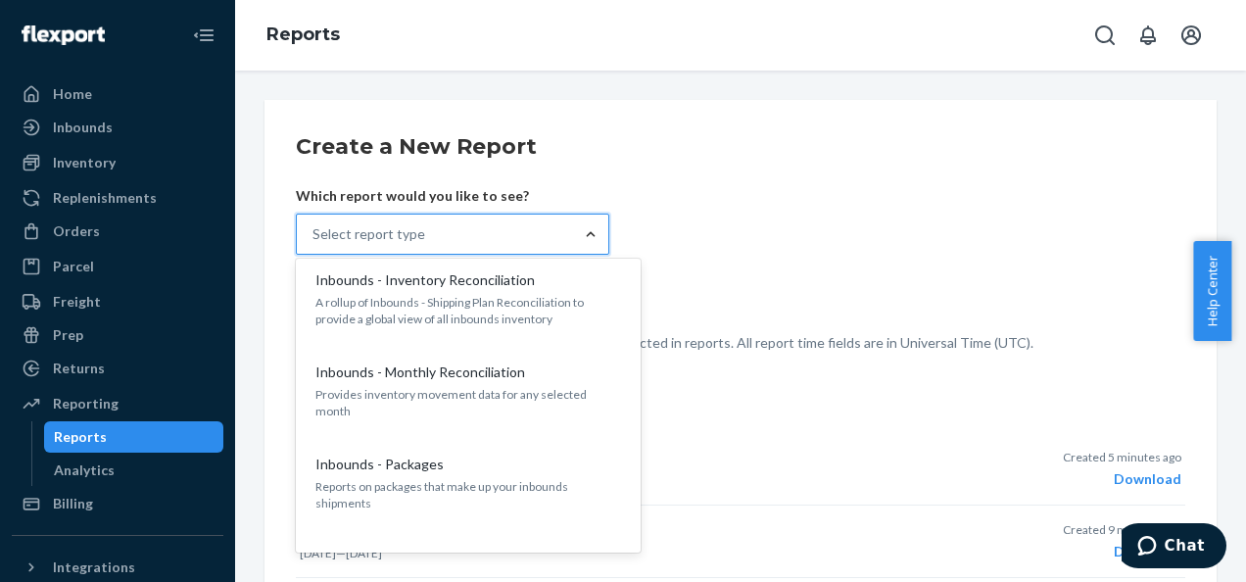
click at [800, 230] on form "Create a New Report Which report would you like to see? option Returns - All Re…" at bounding box center [740, 241] width 889 height 221
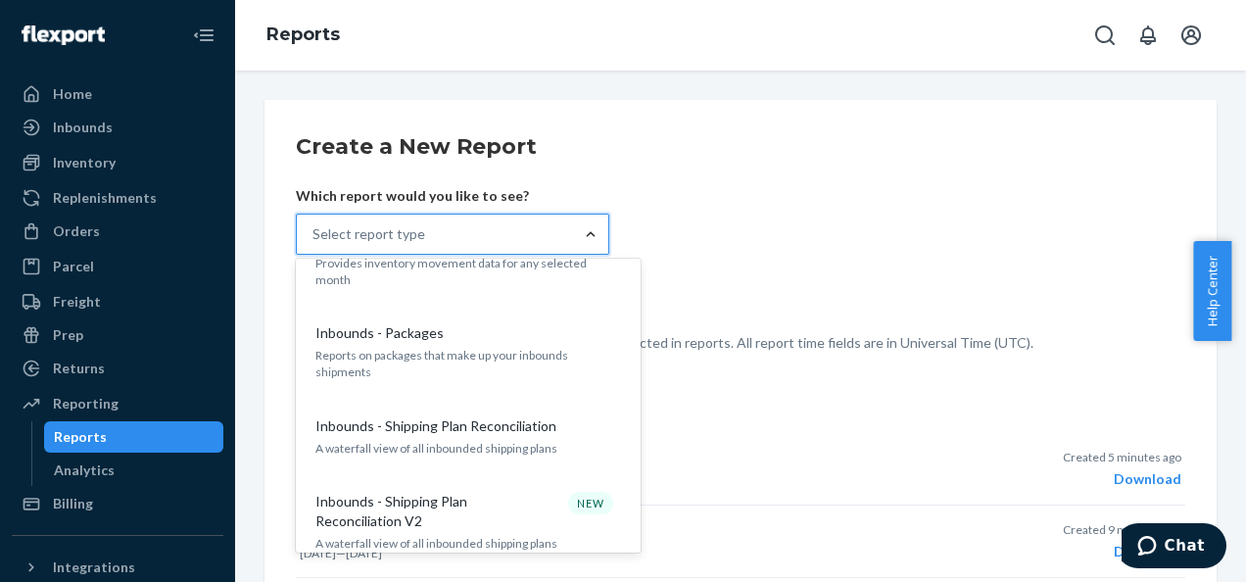
scroll to position [490, 0]
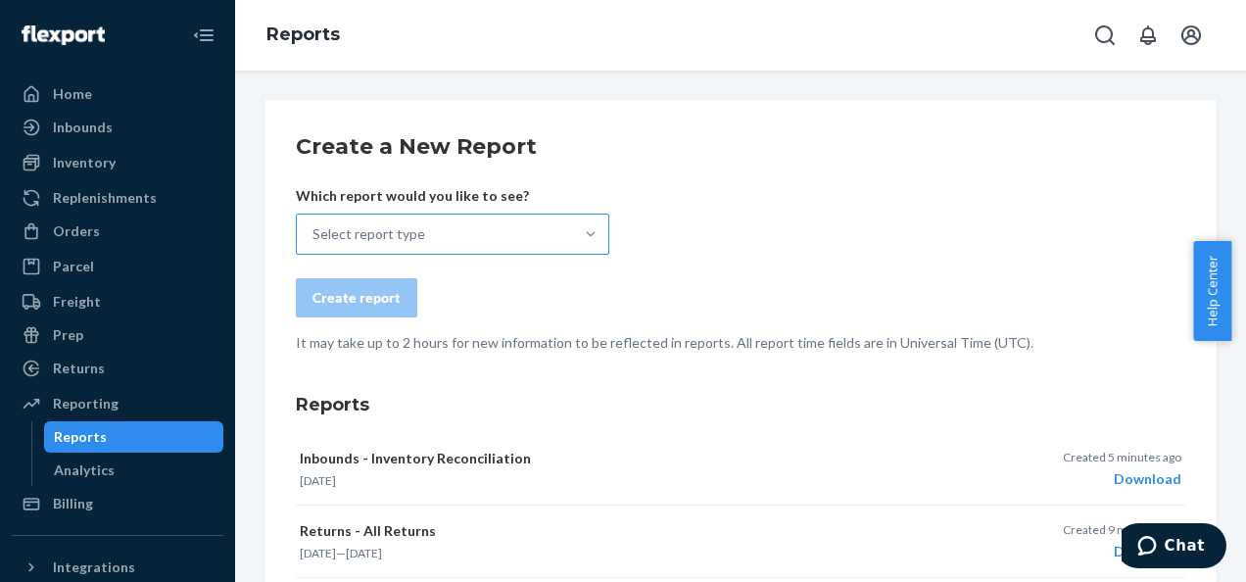
click at [976, 137] on h2 "Create a New Report" at bounding box center [740, 146] width 889 height 31
click at [596, 220] on div at bounding box center [590, 234] width 35 height 39
click at [314, 224] on input "Select report type" at bounding box center [313, 234] width 2 height 20
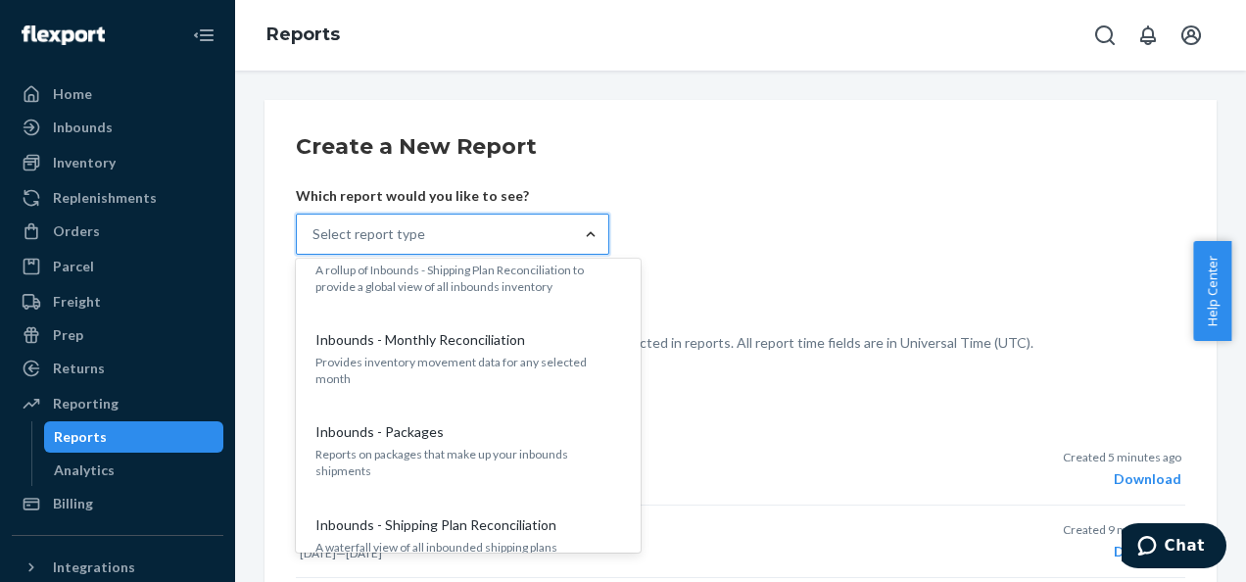
scroll to position [392, 0]
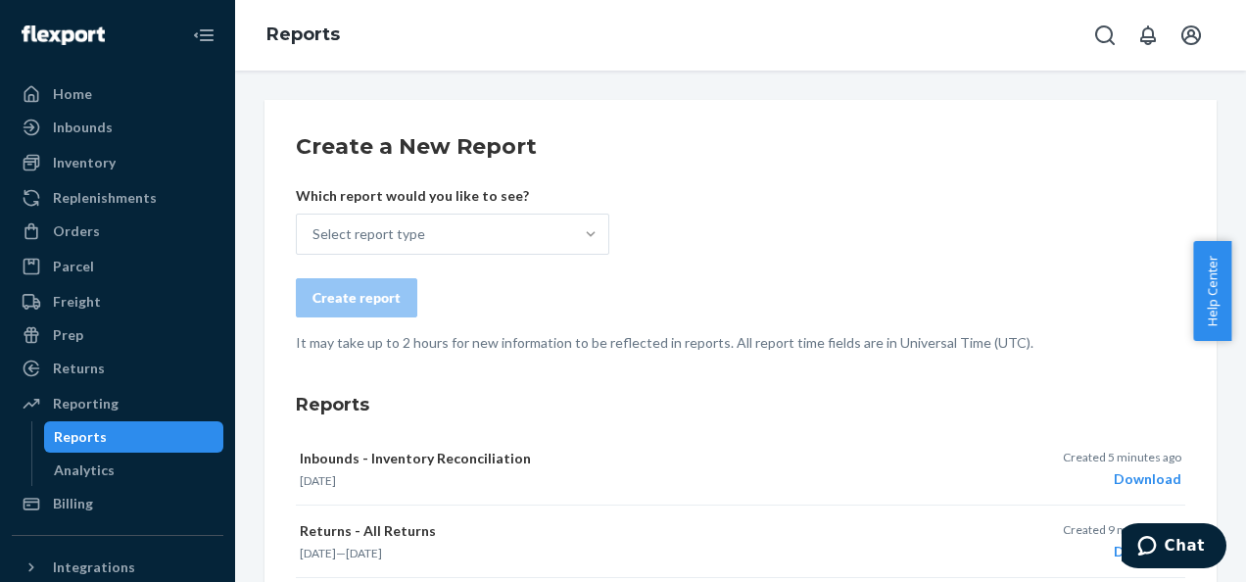
click at [864, 209] on form "Create a New Report Which report would you like to see? Select report type Crea…" at bounding box center [740, 241] width 889 height 221
click at [100, 127] on div "Inbounds" at bounding box center [83, 128] width 60 height 20
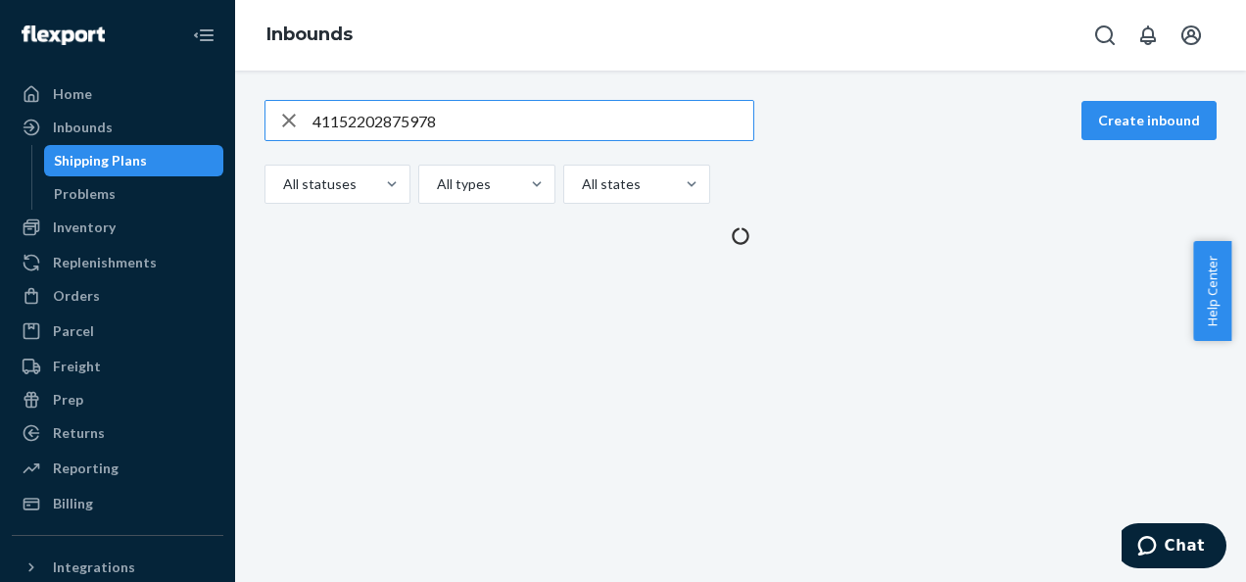
type input "41152202875978"
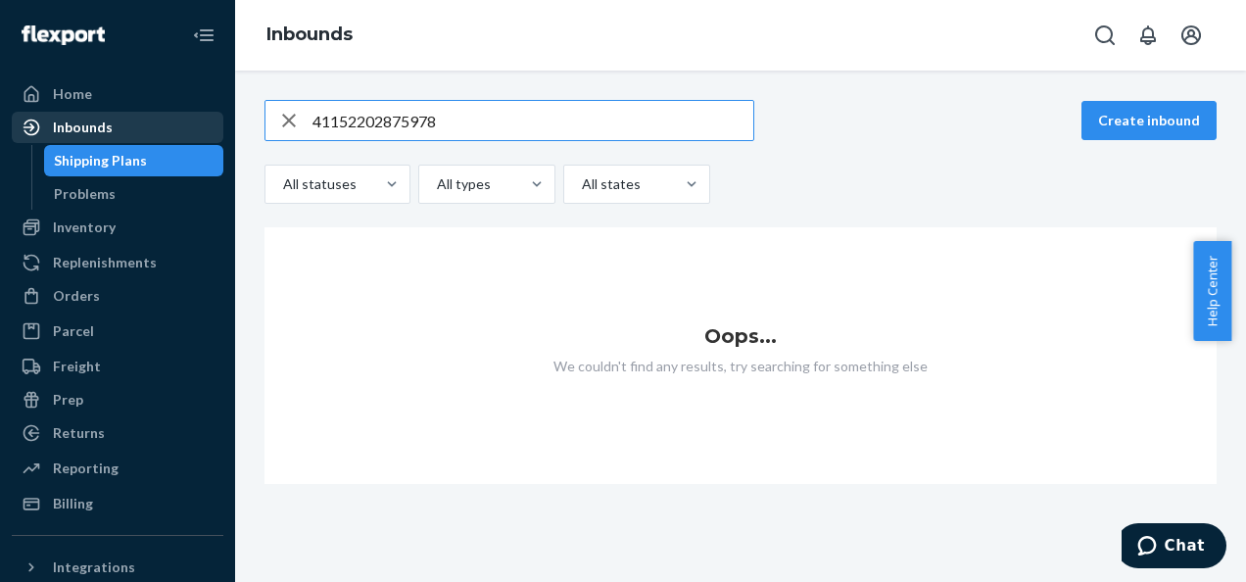
drag, startPoint x: 403, startPoint y: 121, endPoint x: 176, endPoint y: 121, distance: 226.3
click at [188, 121] on div "Home Inbounds Shipping Plans Problems Inventory Products Branded Packaging Repl…" at bounding box center [623, 291] width 1246 height 582
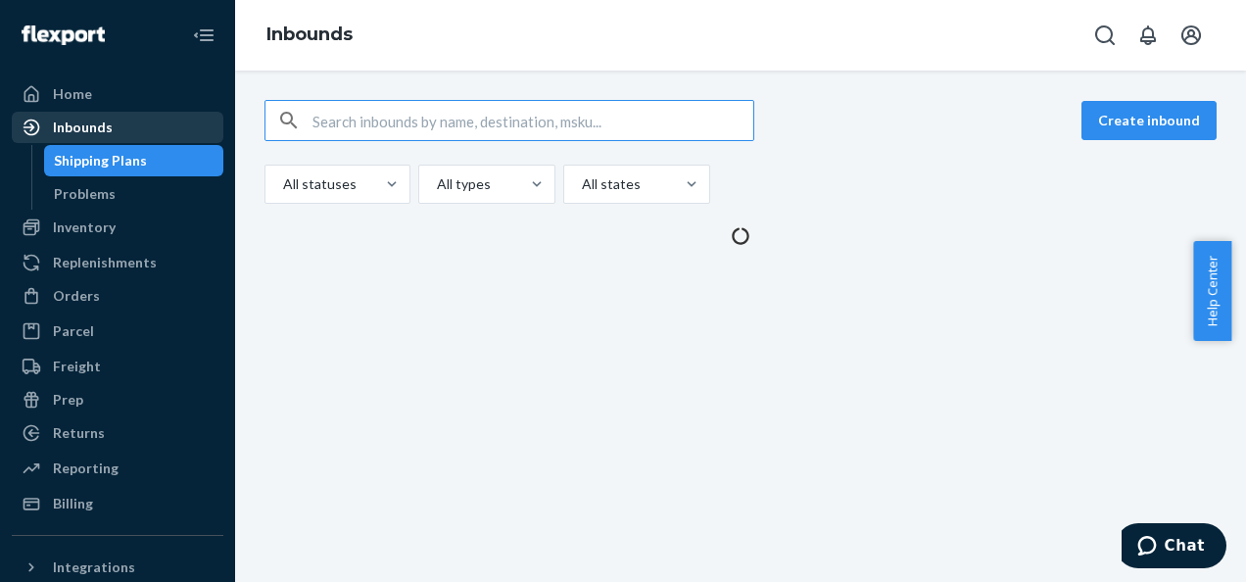
paste input "41152202875978_500035023211"
type input "41152202875978_500035023211"
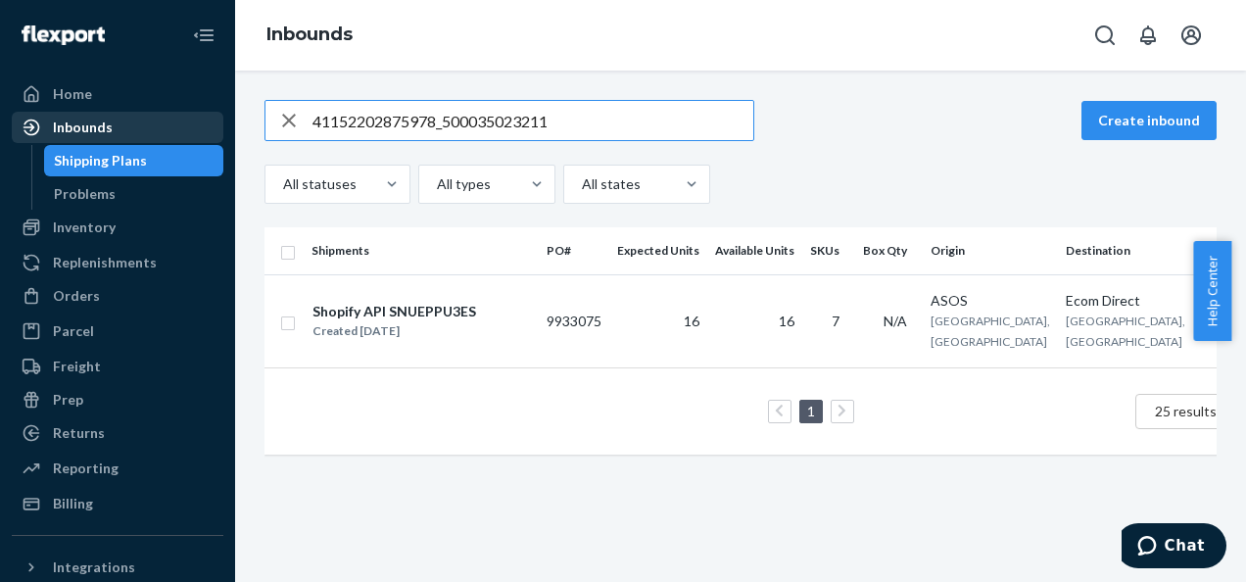
drag, startPoint x: 543, startPoint y: 121, endPoint x: 121, endPoint y: 133, distance: 421.4
click at [121, 133] on div "Home Inbounds Shipping Plans Problems Inventory Products Branded Packaging Repl…" at bounding box center [623, 291] width 1246 height 582
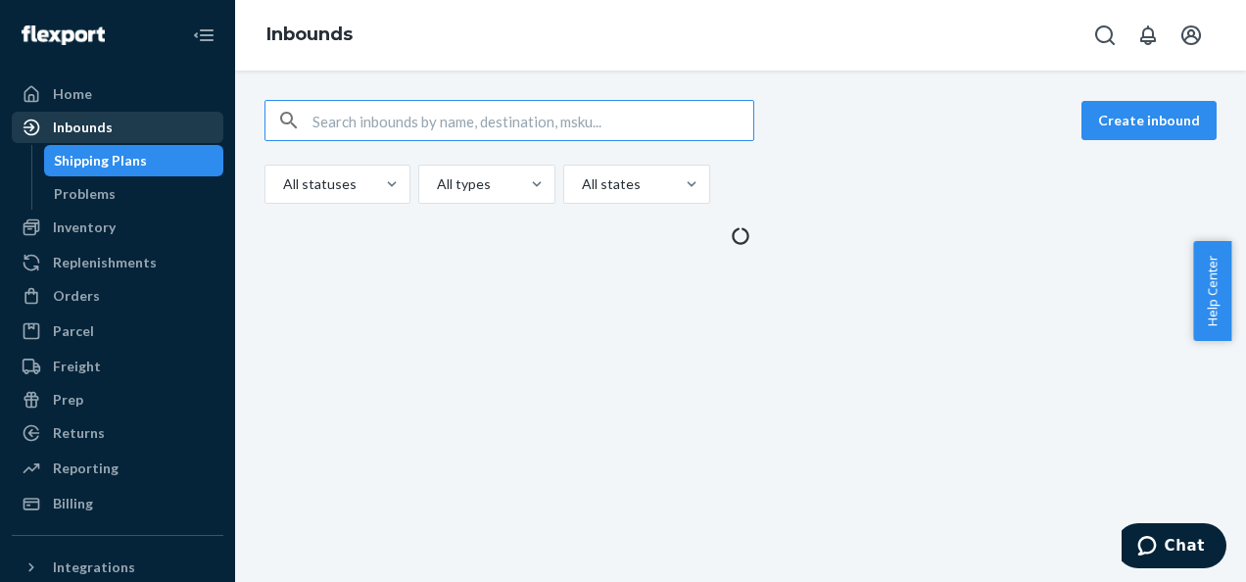
paste input "41152202875980_500035046243"
type input "41152202875980_500035046243"
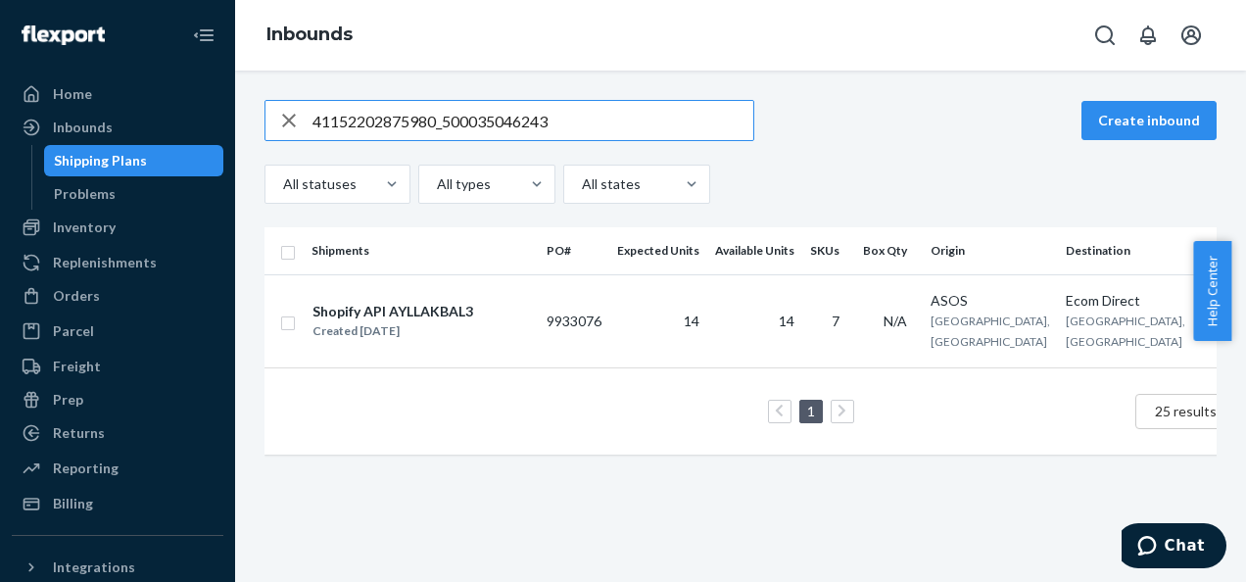
drag, startPoint x: 564, startPoint y: 119, endPoint x: 0, endPoint y: 100, distance: 564.6
click at [37, 103] on div "Home Inbounds Shipping Plans Problems Inventory Products Branded Packaging Repl…" at bounding box center [623, 291] width 1246 height 582
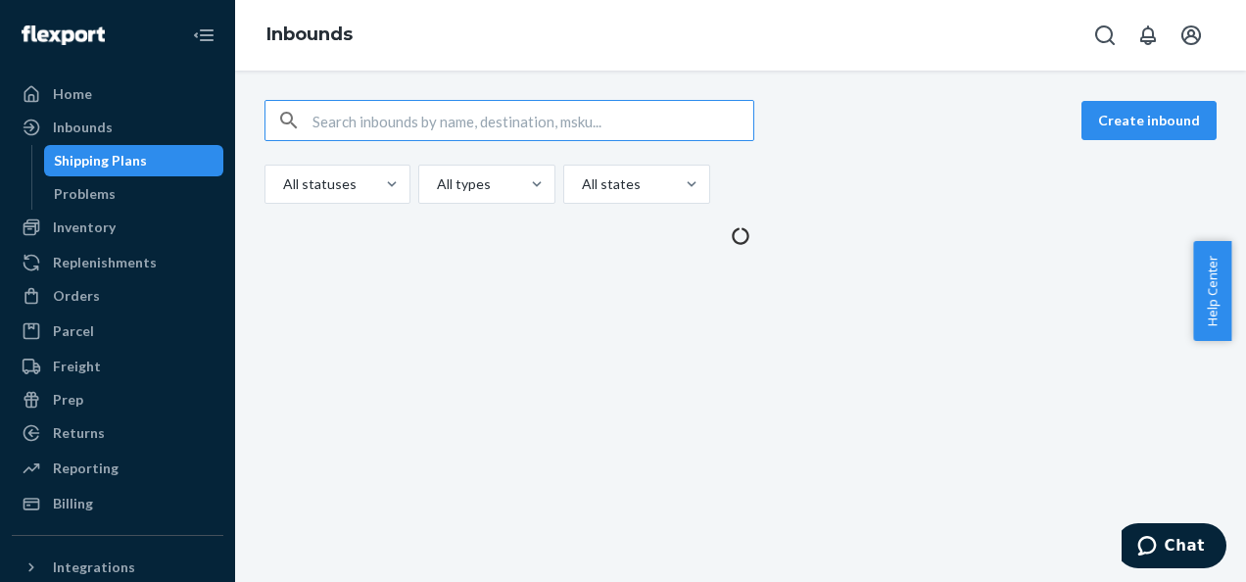
paste input "49352202510751_500033182789"
type input "49352202510751_500033182789"
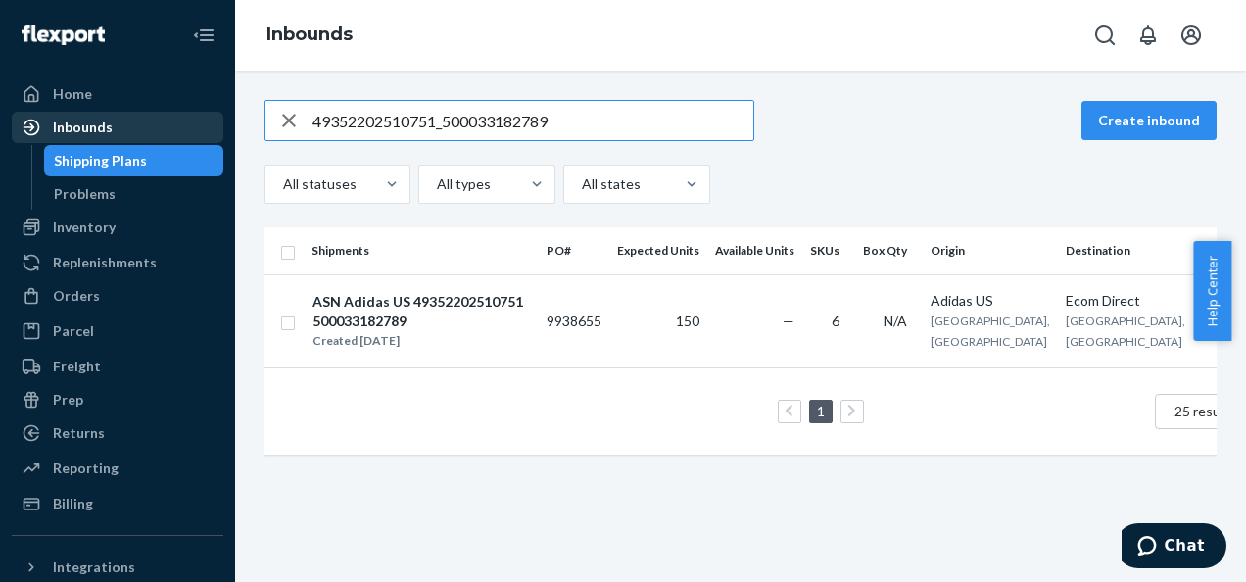
drag, startPoint x: 256, startPoint y: 127, endPoint x: 74, endPoint y: 121, distance: 181.3
click at [78, 123] on div "Home Inbounds Shipping Plans Problems Inventory Products Branded Packaging Repl…" at bounding box center [623, 291] width 1246 height 582
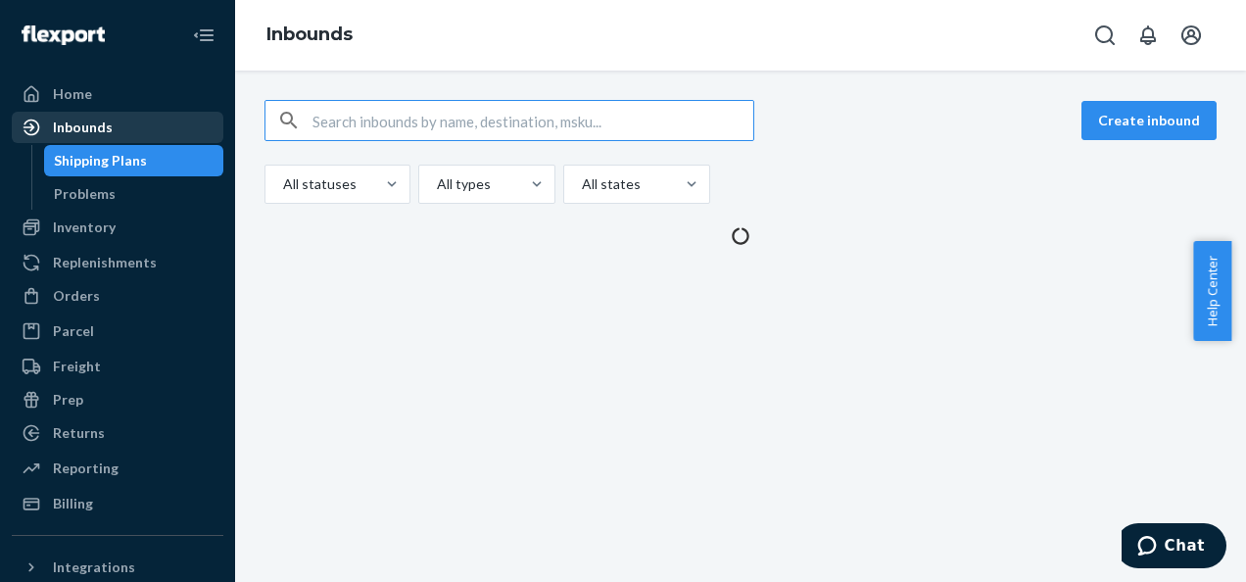
paste input "51052202760942_500033127877"
type input "51052202760942_500033127877"
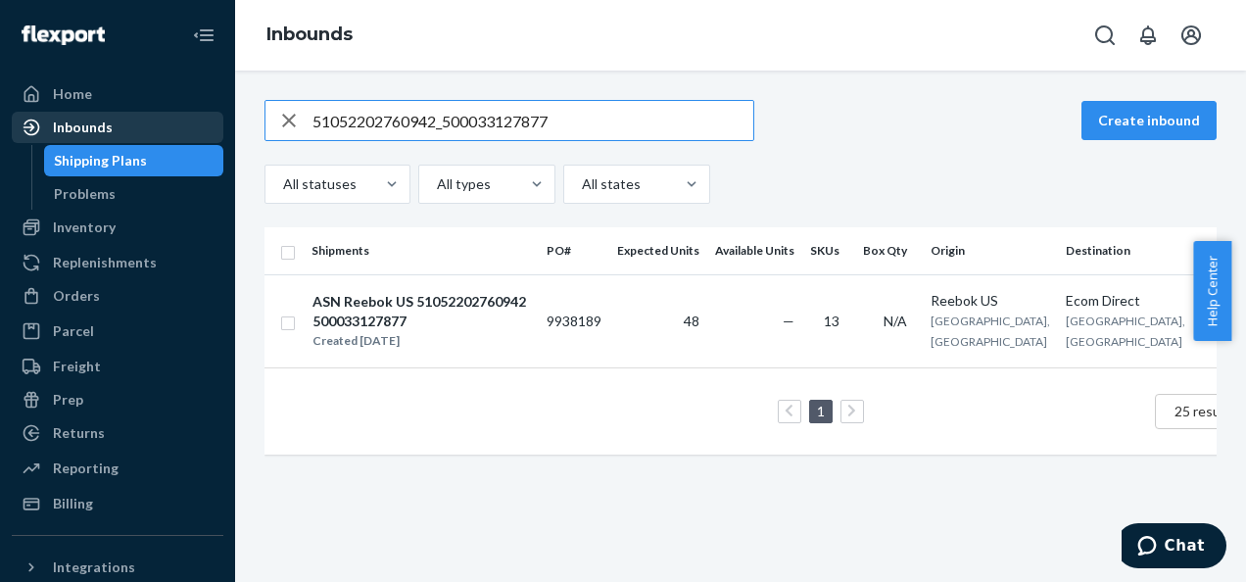
drag, startPoint x: 492, startPoint y: 118, endPoint x: 162, endPoint y: 116, distance: 330.1
click at [162, 116] on div "Home Inbounds Shipping Plans Problems Inventory Products Branded Packaging Repl…" at bounding box center [623, 291] width 1246 height 582
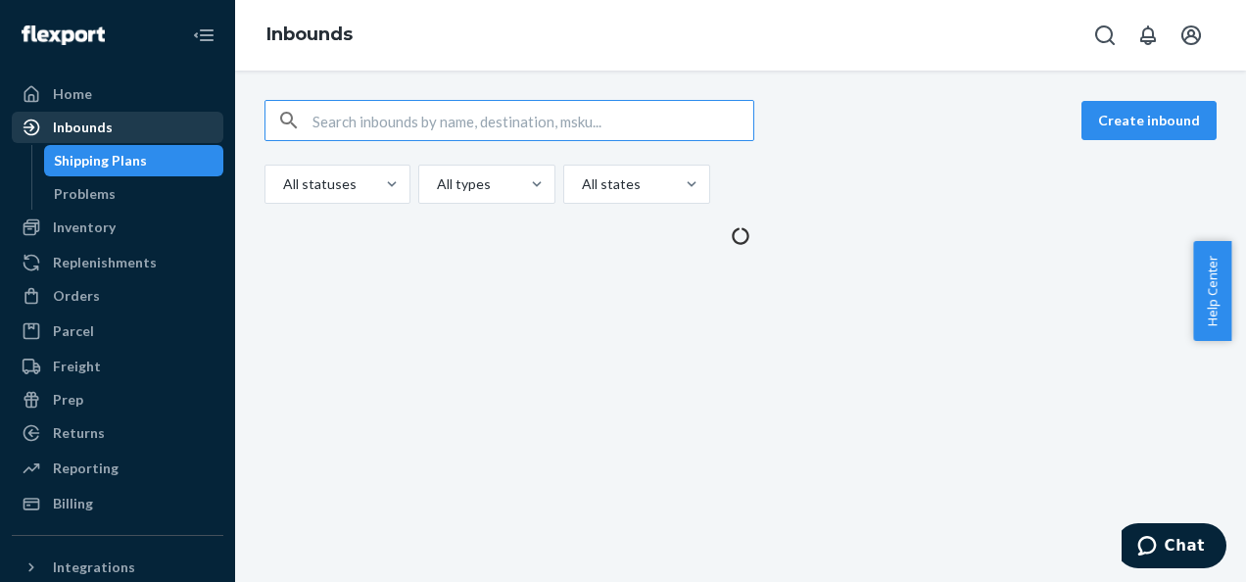
paste input "41152202821748_500033257385"
type input "41152202821748_500033257385"
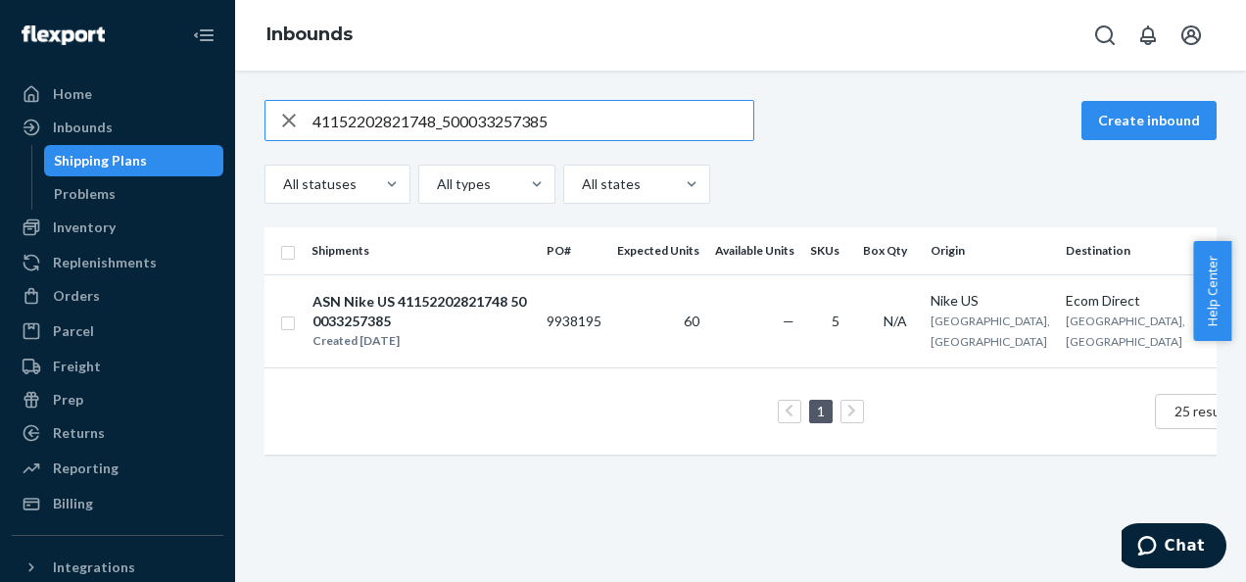
scroll to position [0, 74]
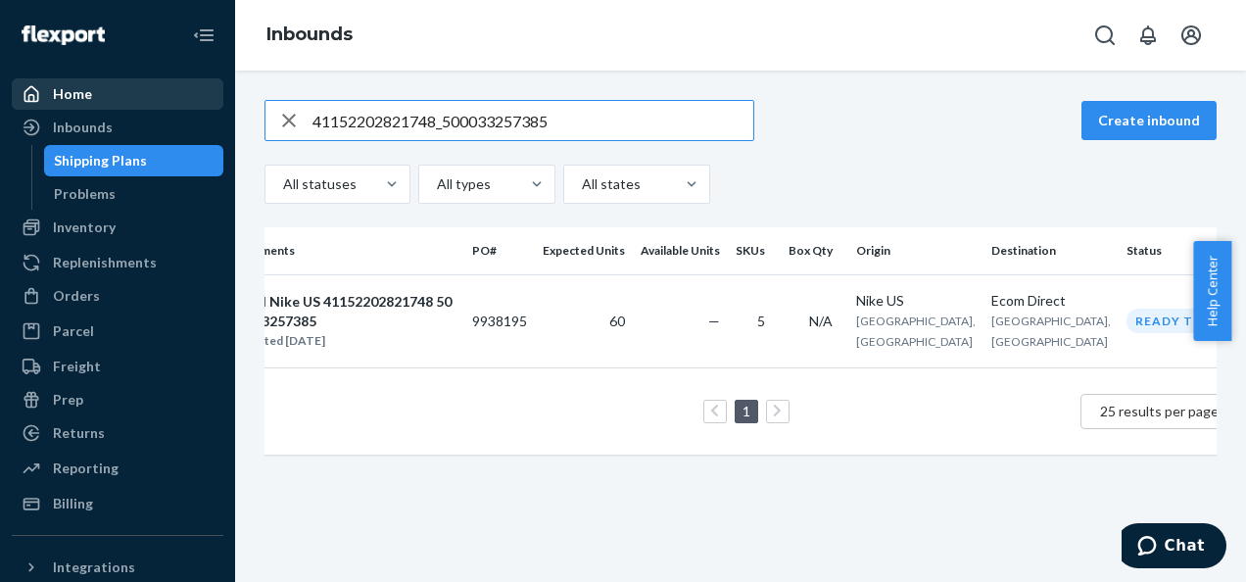
drag, startPoint x: 588, startPoint y: 121, endPoint x: 170, endPoint y: 106, distance: 417.6
click at [173, 107] on div "Home Inbounds Shipping Plans Problems Inventory Products Branded Packaging Repl…" at bounding box center [623, 291] width 1246 height 582
paste input "41152202821382_500033257390"
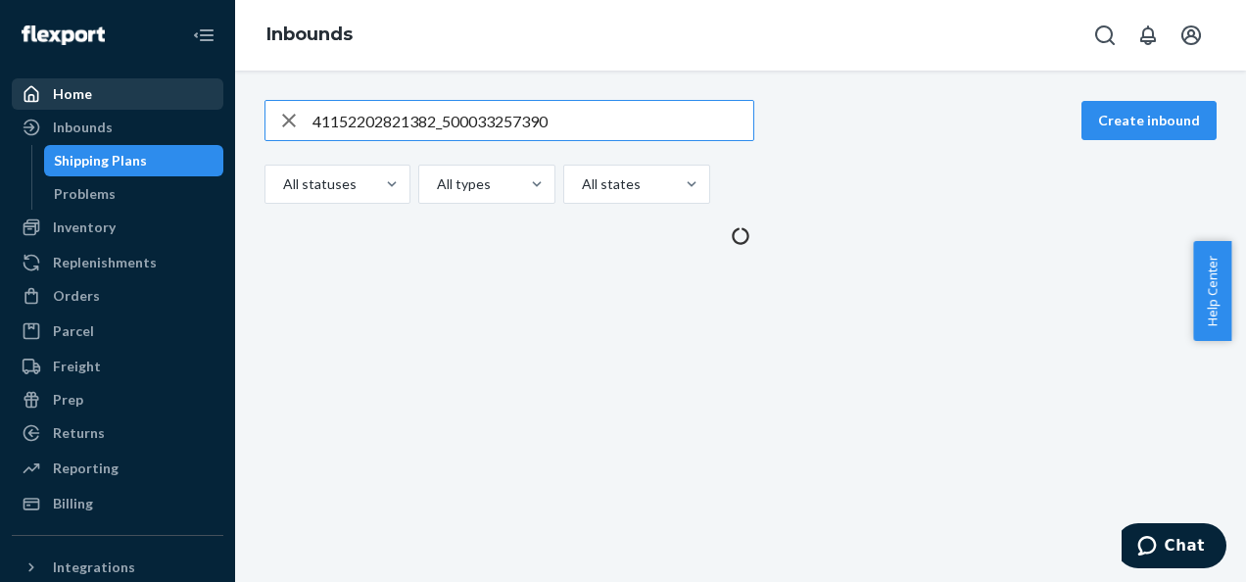
scroll to position [0, 0]
type input "41152202821382_500033257390"
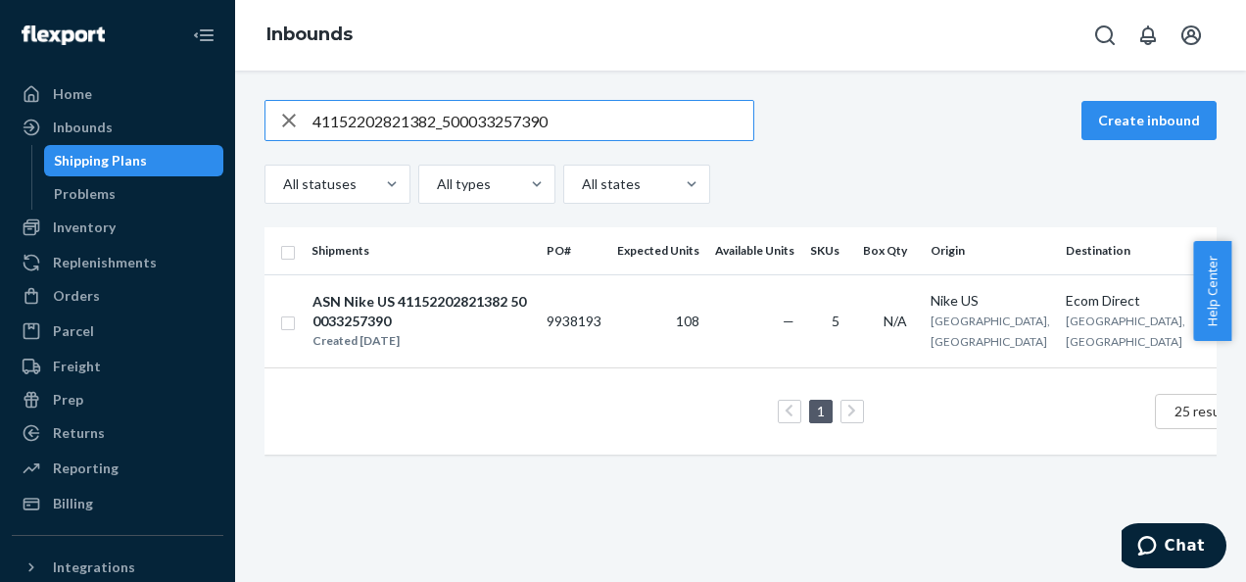
drag, startPoint x: 598, startPoint y: 123, endPoint x: 221, endPoint y: 114, distance: 376.3
click at [221, 114] on div "Home Inbounds Shipping Plans Problems Inventory Products Branded Packaging Repl…" at bounding box center [623, 291] width 1246 height 582
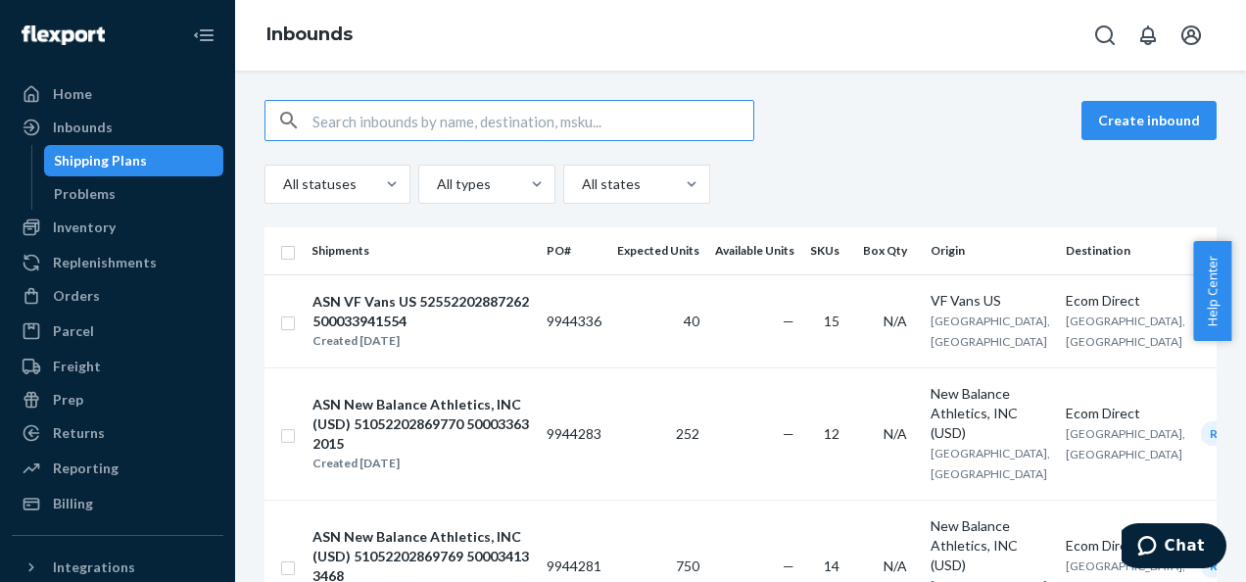
paste input "43252202821297_500033258205"
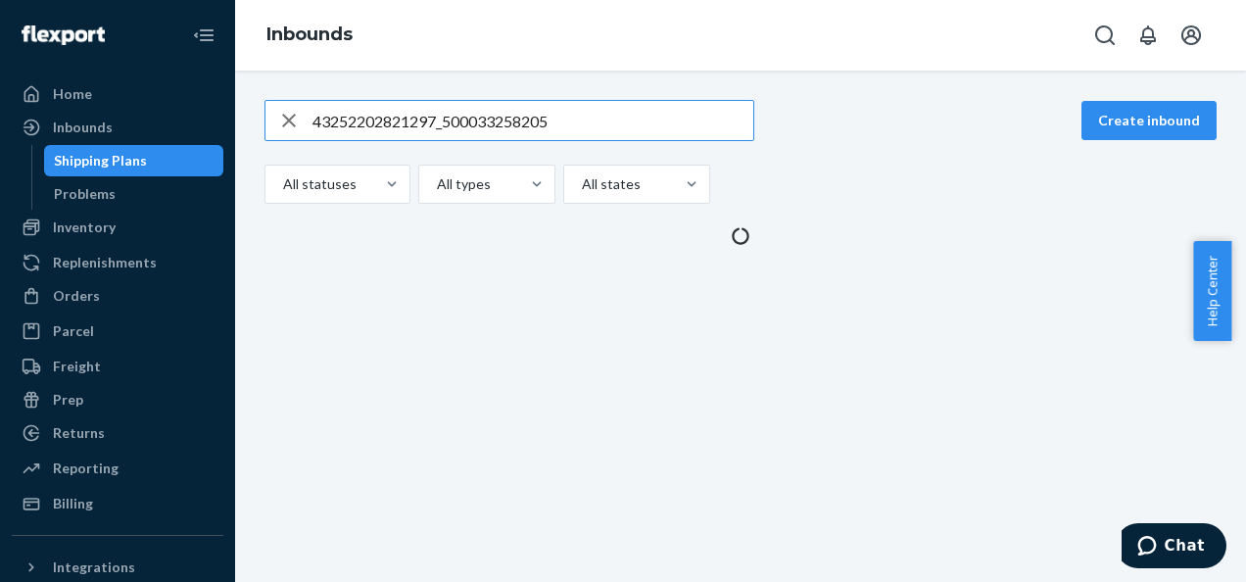
type input "43252202821297_500033258205"
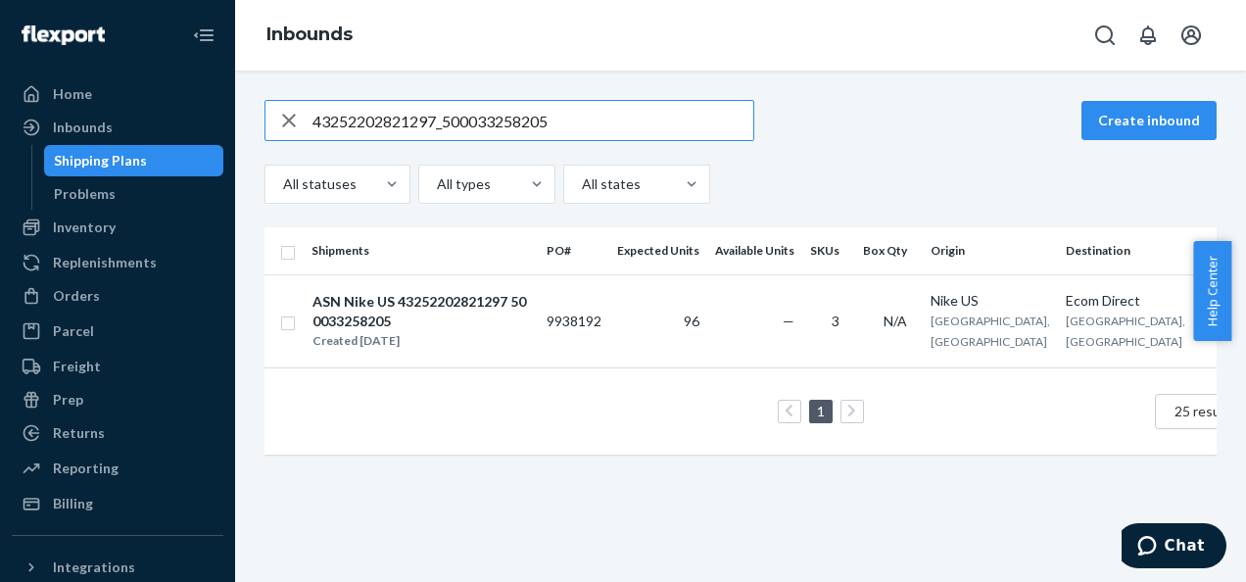
drag, startPoint x: 561, startPoint y: 120, endPoint x: 225, endPoint y: 108, distance: 336.2
click at [227, 108] on div "Home Inbounds Shipping Plans Problems Inventory Products Branded Packaging Repl…" at bounding box center [623, 291] width 1246 height 582
paste input "43252202776185_500033267235"
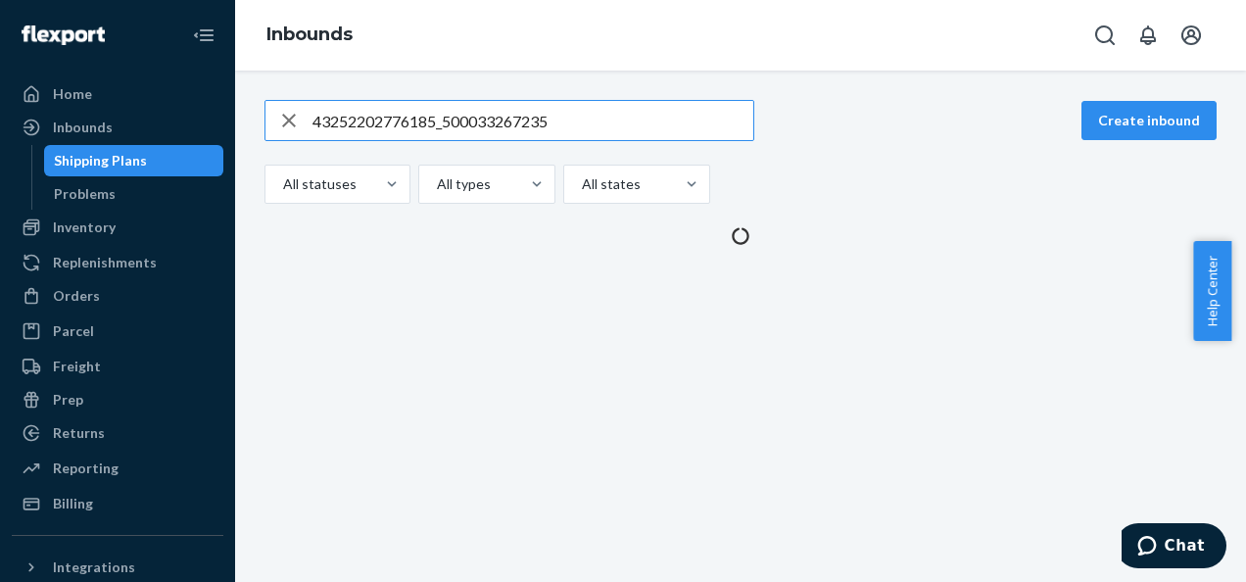
type input "43252202776185_500033267235"
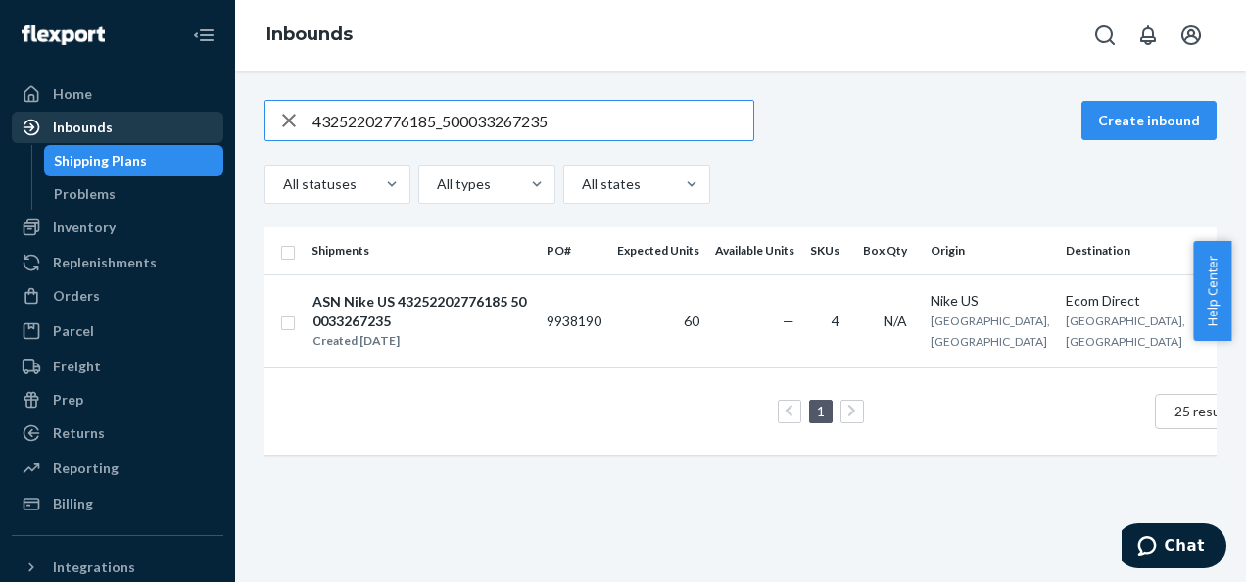
drag, startPoint x: 541, startPoint y: 120, endPoint x: 193, endPoint y: 125, distance: 347.8
click at [196, 127] on div "Home Inbounds Shipping Plans Problems Inventory Products Branded Packaging Repl…" at bounding box center [623, 291] width 1246 height 582
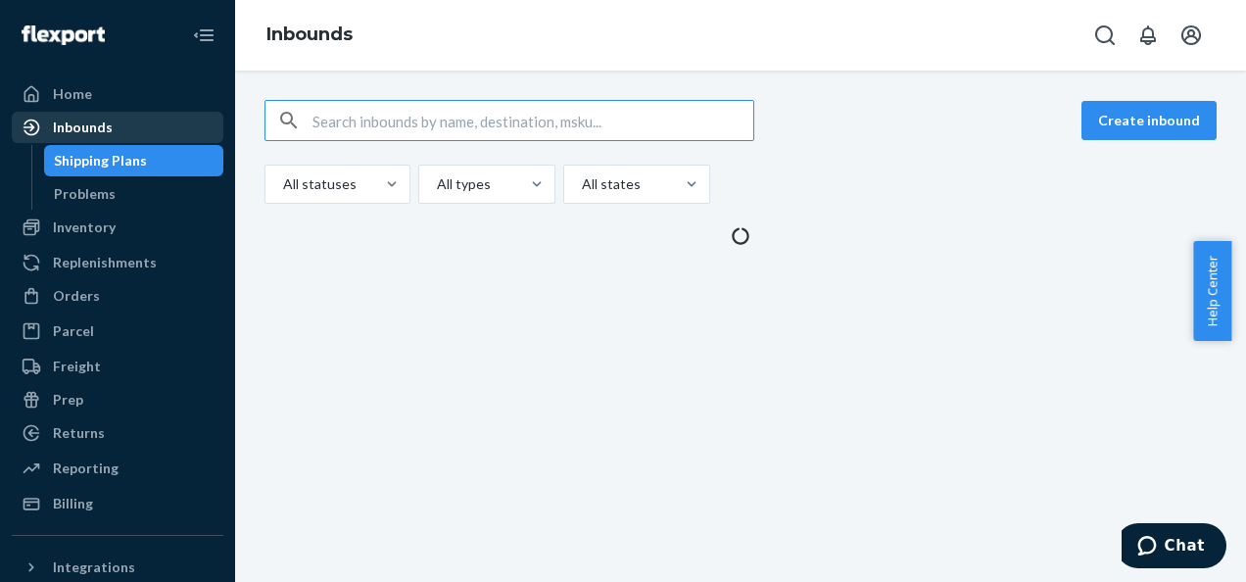
paste input "43252202821744_500033267244"
type input "43252202821744_500033267244"
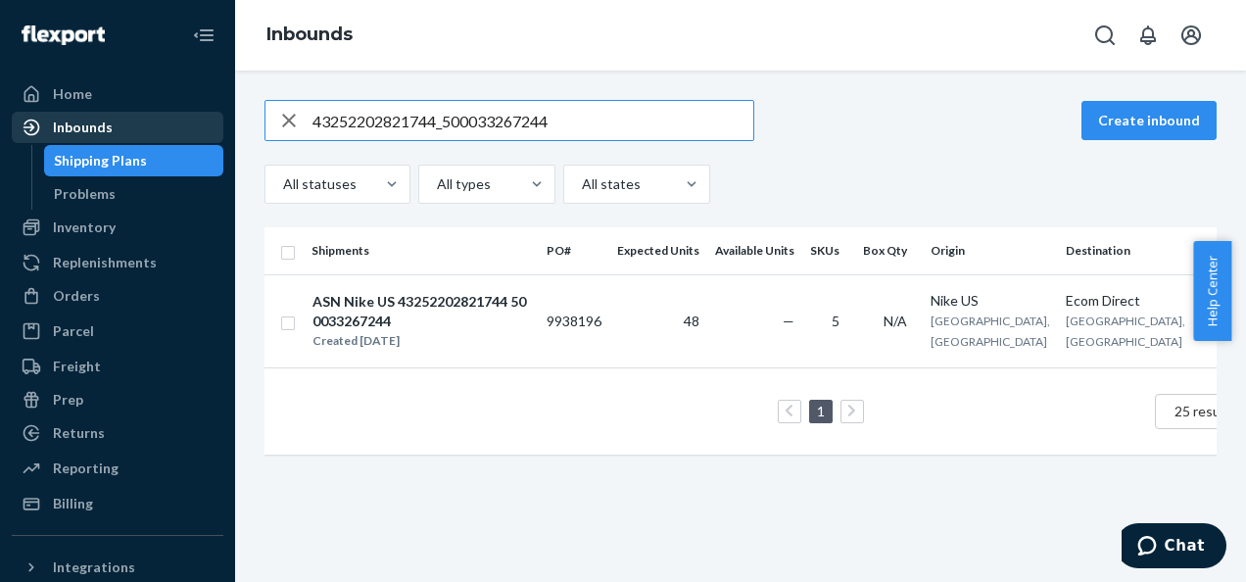
drag, startPoint x: 540, startPoint y: 118, endPoint x: 194, endPoint y: 135, distance: 346.2
click at [194, 135] on div "Home Inbounds Shipping Plans Problems Inventory Products Branded Packaging Repl…" at bounding box center [623, 291] width 1246 height 582
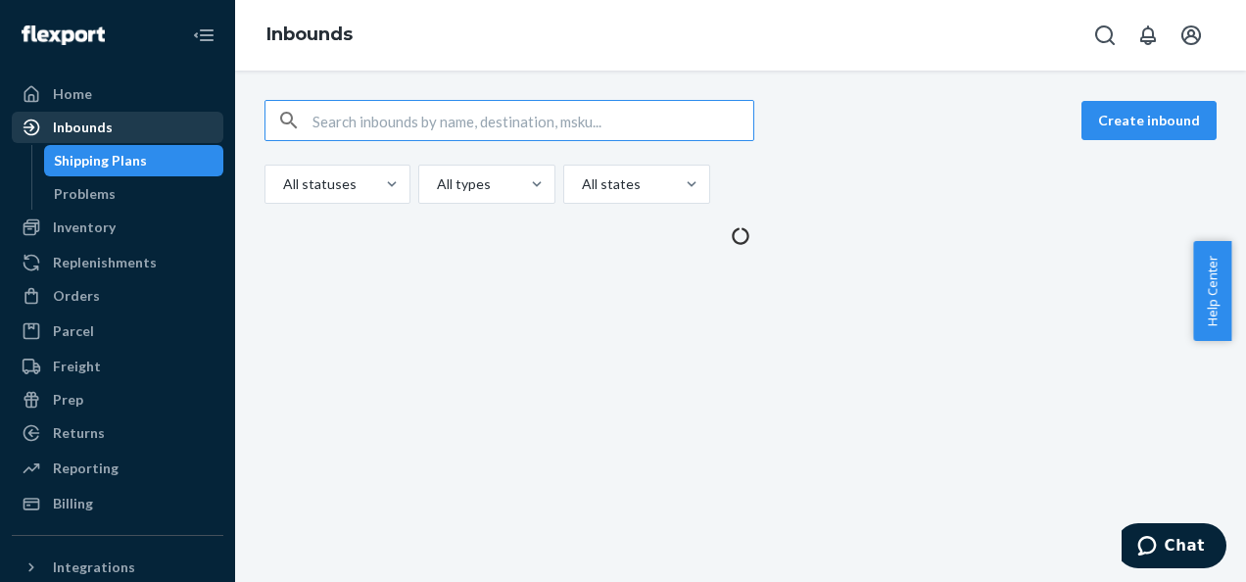
paste input "41152202821696_500033276222"
type input "41152202821696_500033276222"
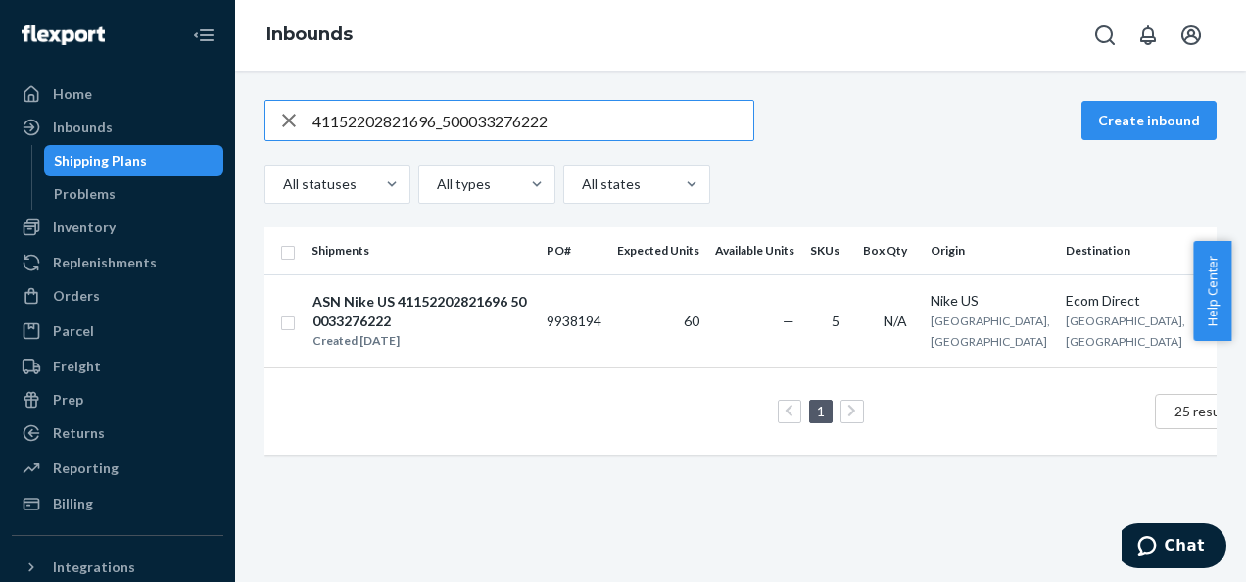
drag, startPoint x: 564, startPoint y: 124, endPoint x: 0, endPoint y: 108, distance: 564.5
click at [0, 108] on html "Home Inbounds Shipping Plans Problems Inventory Products Branded Packaging Repl…" at bounding box center [623, 291] width 1246 height 582
paste input "41152202821302_500033276226"
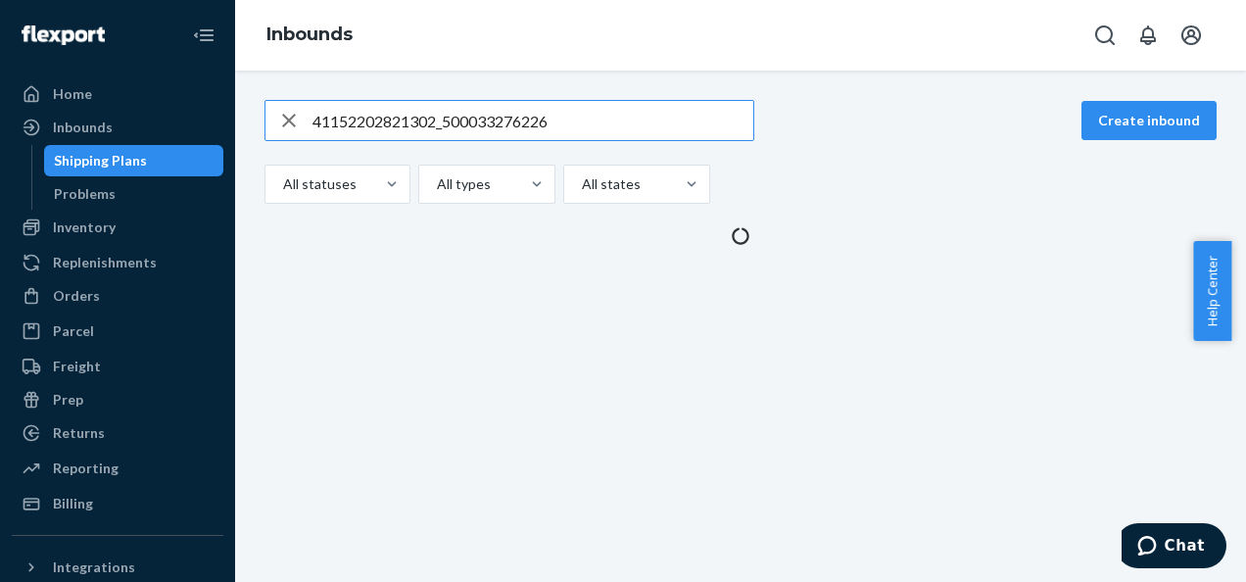
type input "41152202821302_500033276226"
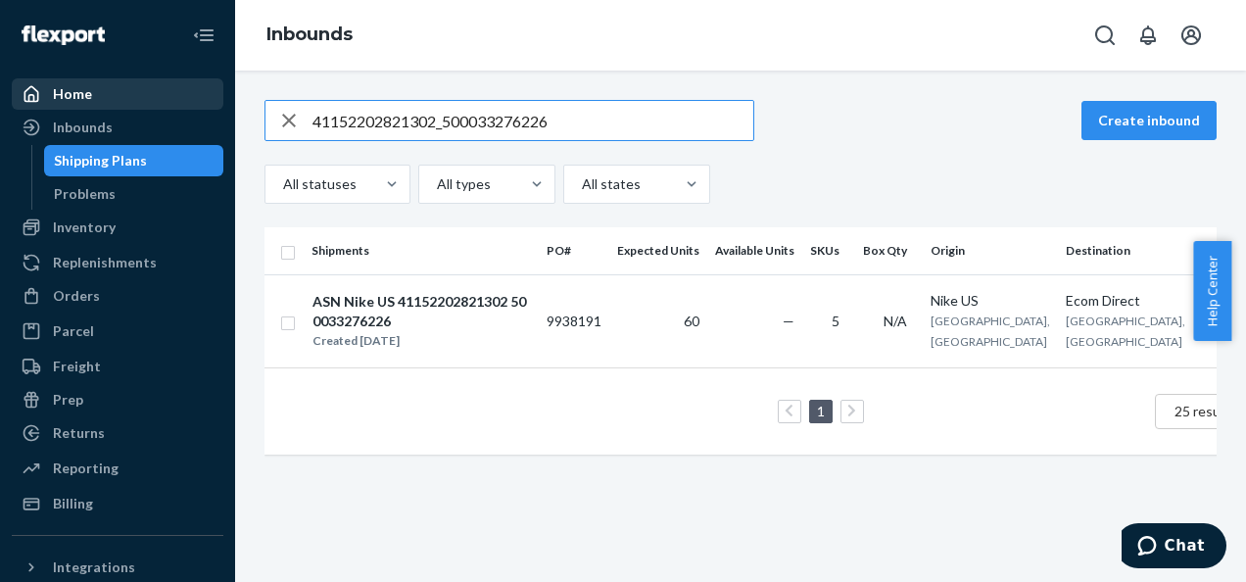
drag, startPoint x: 560, startPoint y: 122, endPoint x: 153, endPoint y: 109, distance: 407.7
click at [153, 109] on div "Home Inbounds Shipping Plans Problems Inventory Products Branded Packaging Repl…" at bounding box center [623, 291] width 1246 height 582
paste input "49352202517758_500033520045"
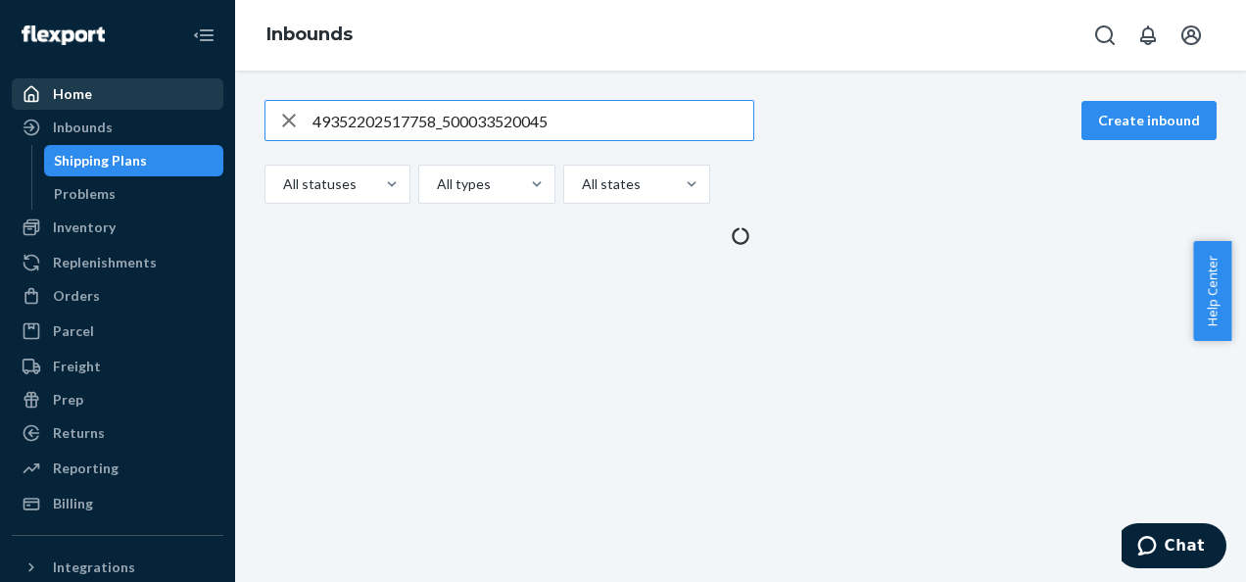
type input "49352202517758_500033520045"
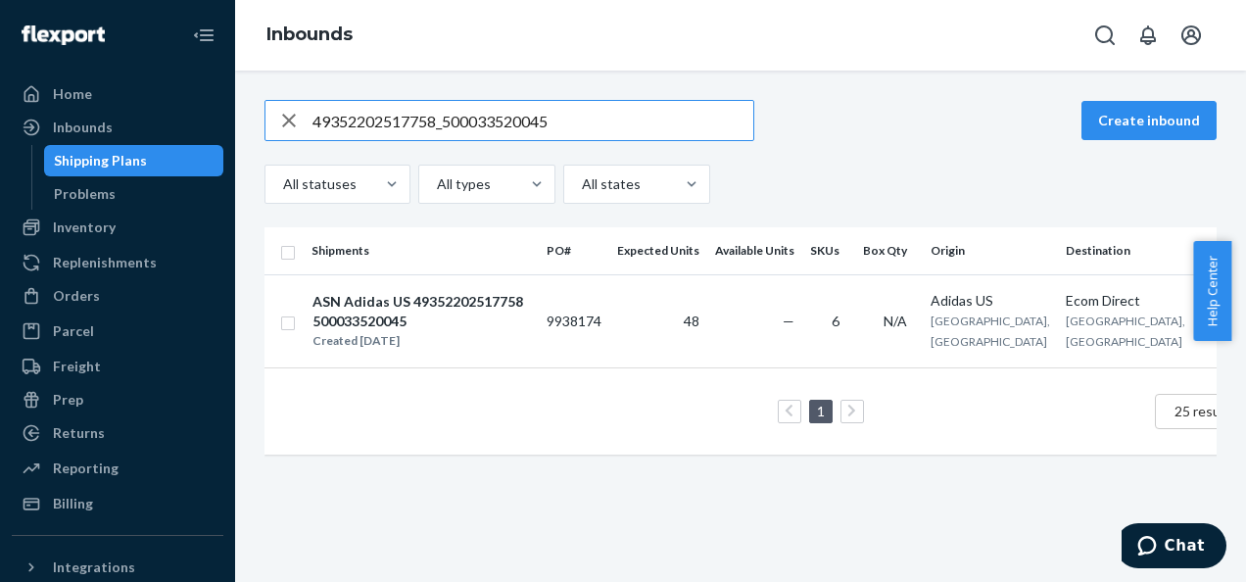
drag, startPoint x: 321, startPoint y: 106, endPoint x: 272, endPoint y: 96, distance: 49.9
click at [277, 107] on div "49352202517758_500033520045" at bounding box center [509, 120] width 488 height 39
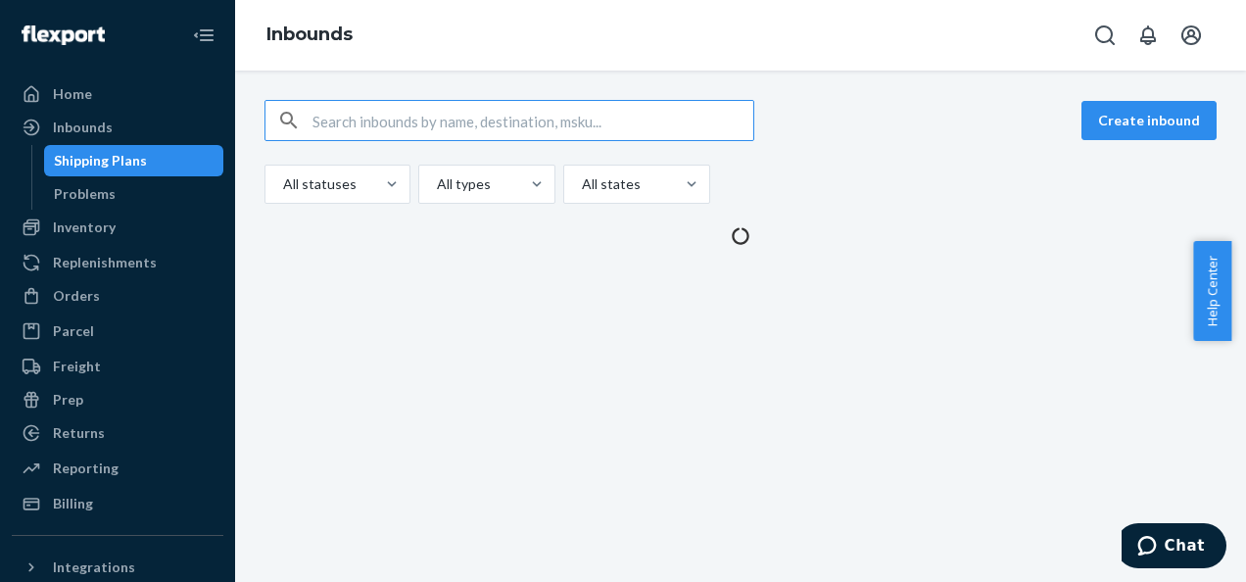
paste input "42152202568242_500033738637"
type input "42152202568242_500033738637"
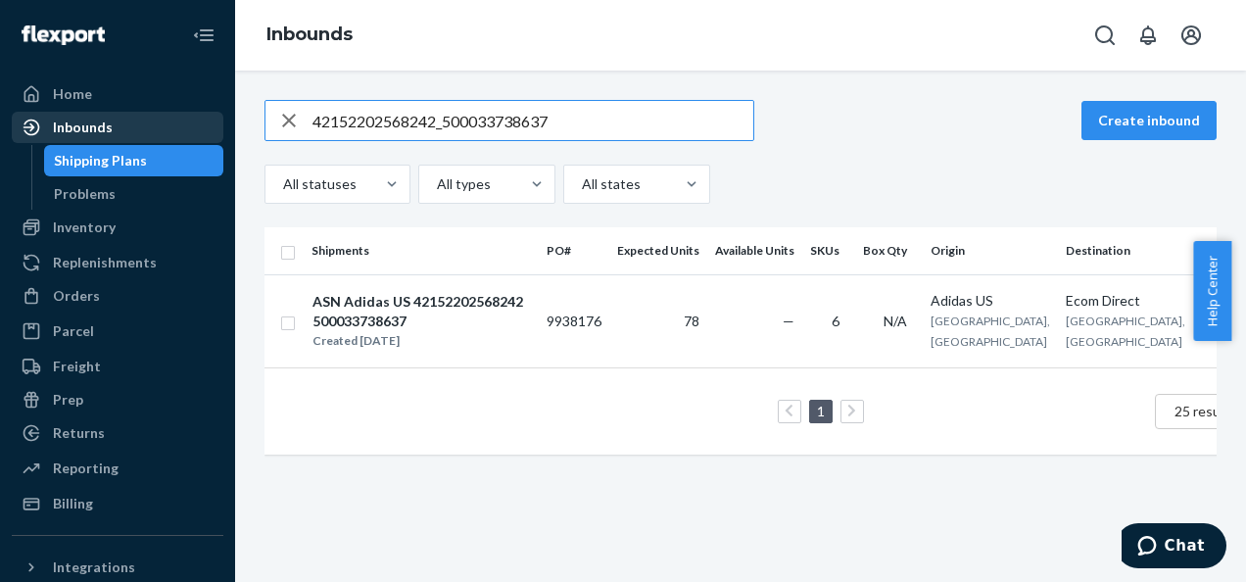
drag, startPoint x: 556, startPoint y: 118, endPoint x: 86, endPoint y: 125, distance: 470.3
click at [86, 125] on div "Home Inbounds Shipping Plans Problems Inventory Products Branded Packaging Repl…" at bounding box center [623, 291] width 1246 height 582
paste input "49352202664806_500033940353"
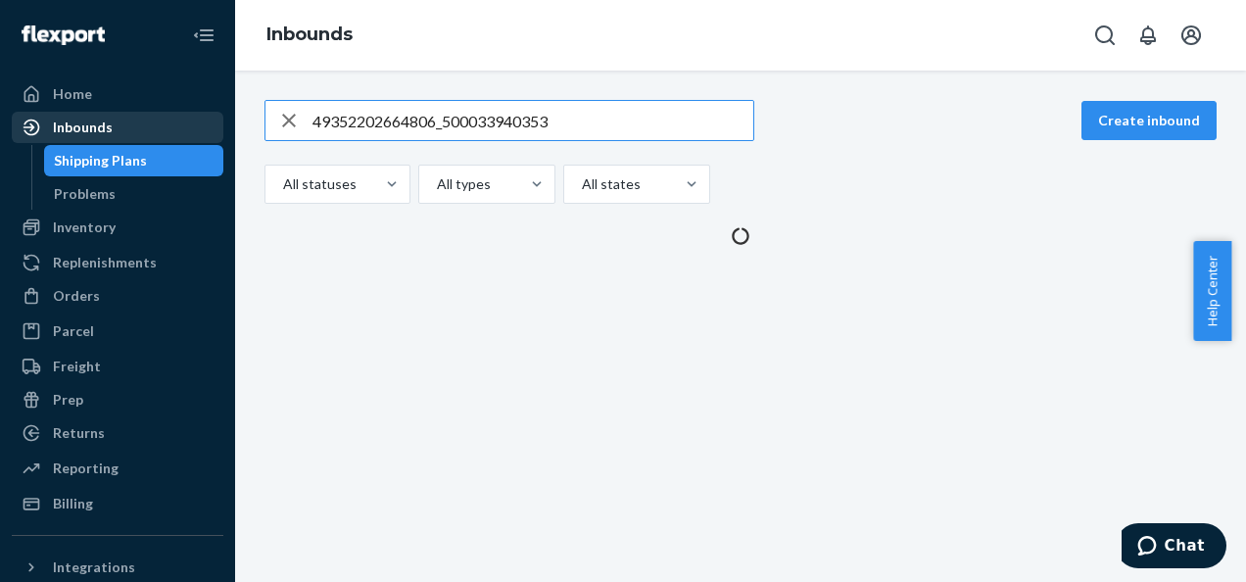
type input "49352202664806_500033940353"
